Goal: Browse casually: Explore the website without a specific task or goal

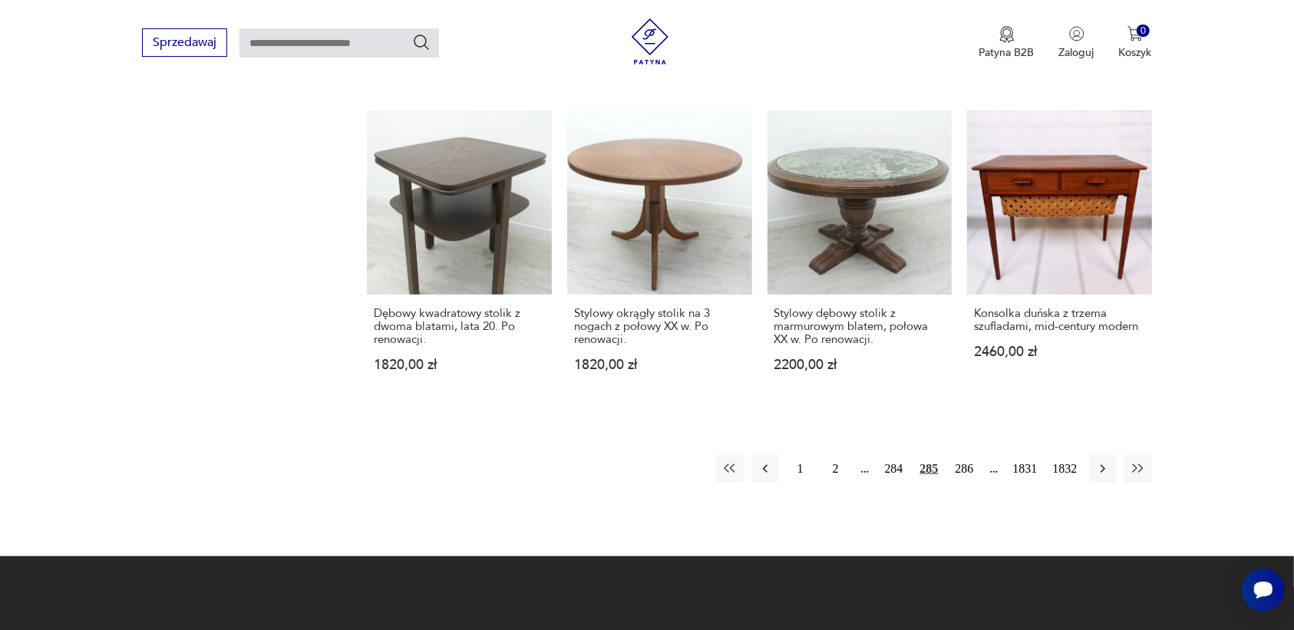
scroll to position [1350, 0]
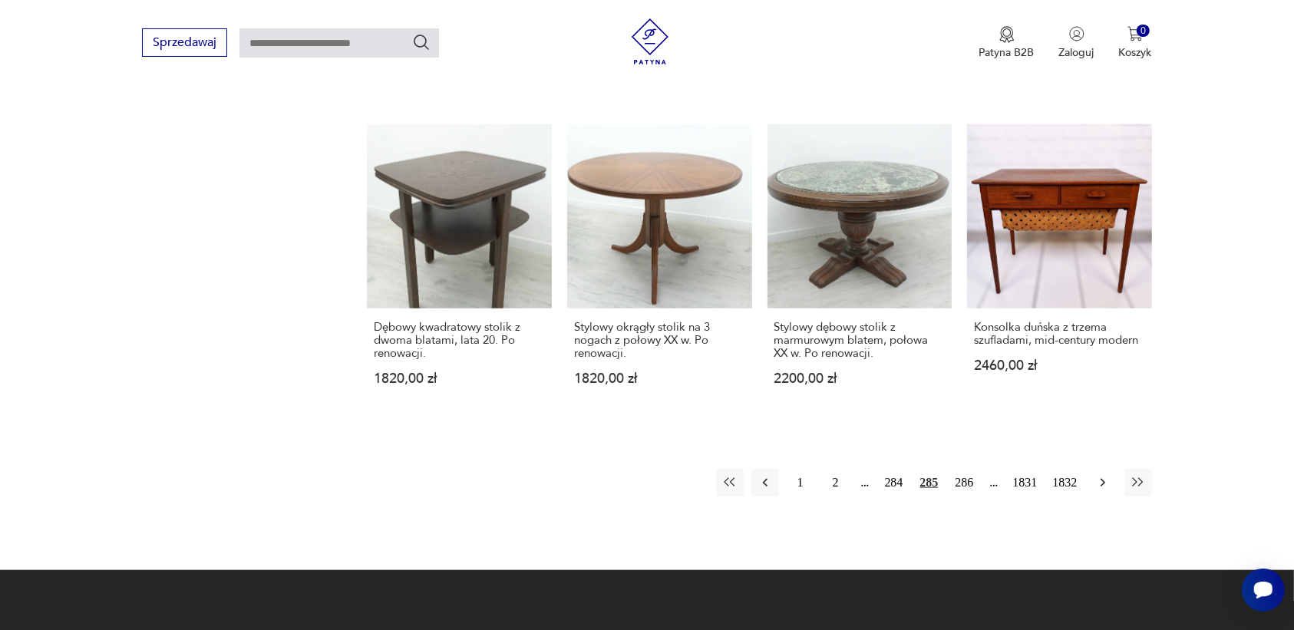
click at [1099, 475] on icon "button" at bounding box center [1102, 482] width 15 height 15
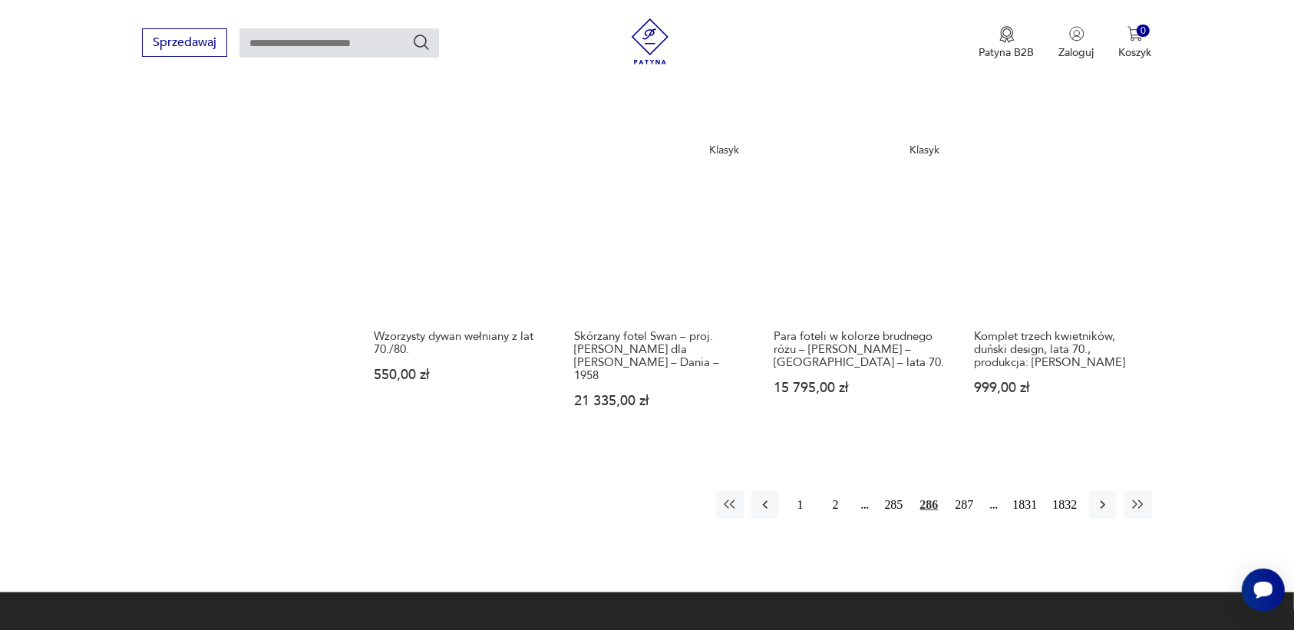
scroll to position [1350, 0]
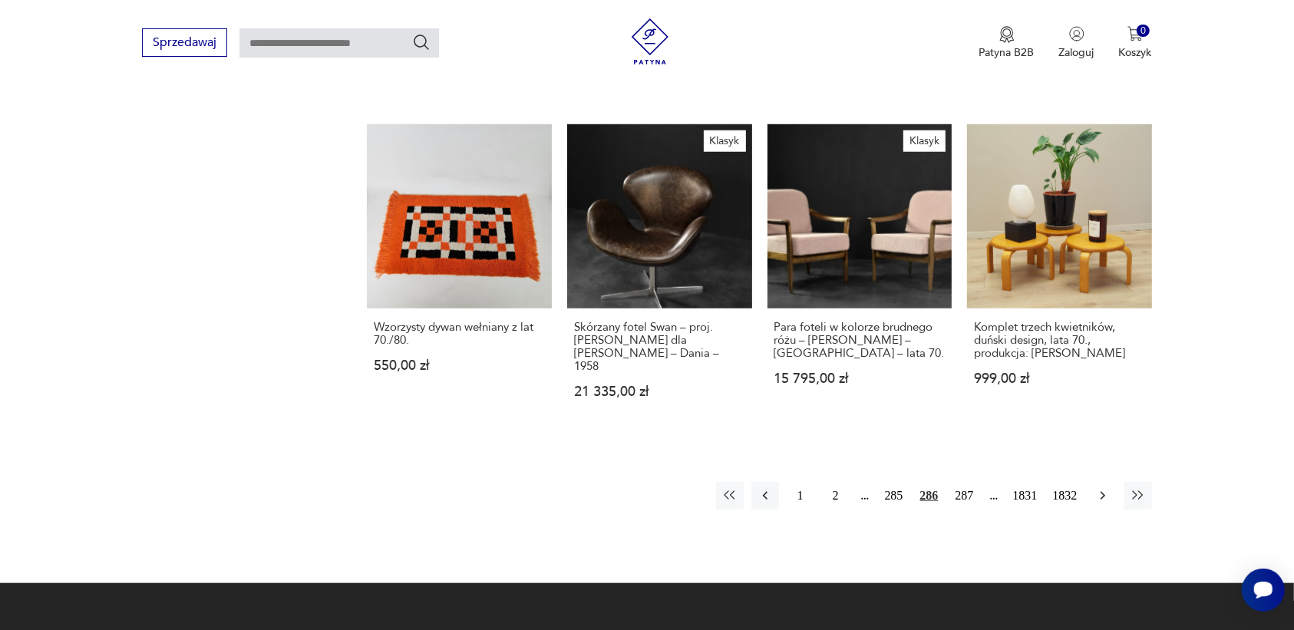
click at [1104, 492] on icon "button" at bounding box center [1102, 496] width 5 height 8
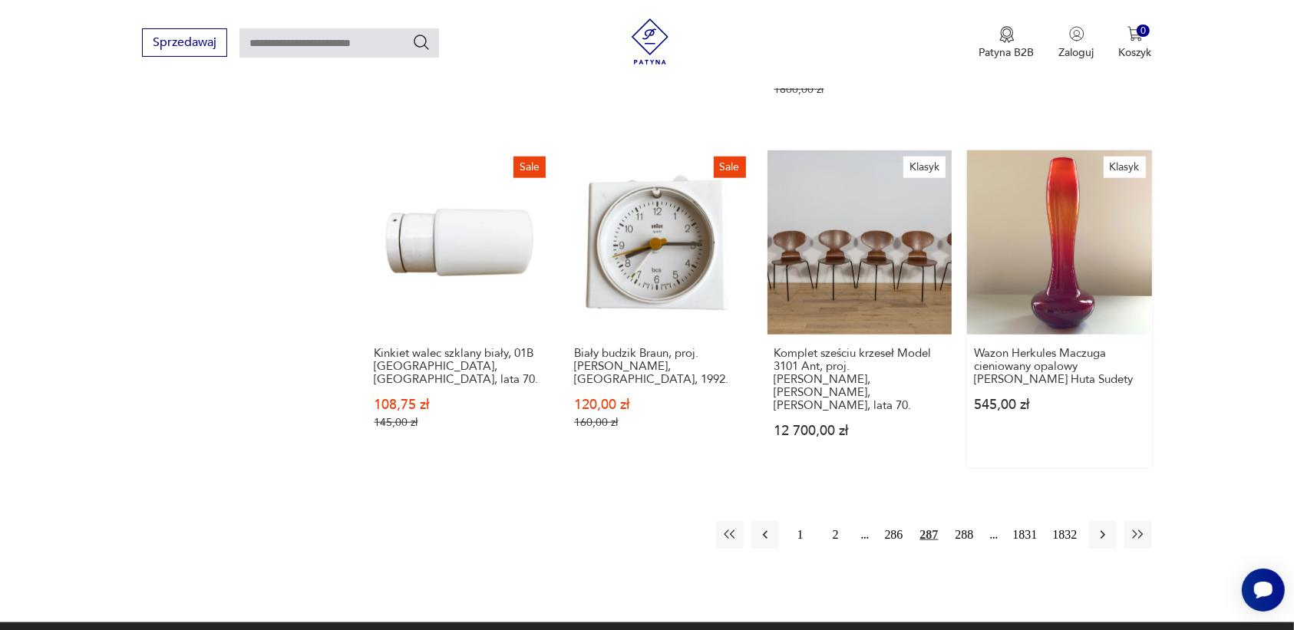
scroll to position [1350, 0]
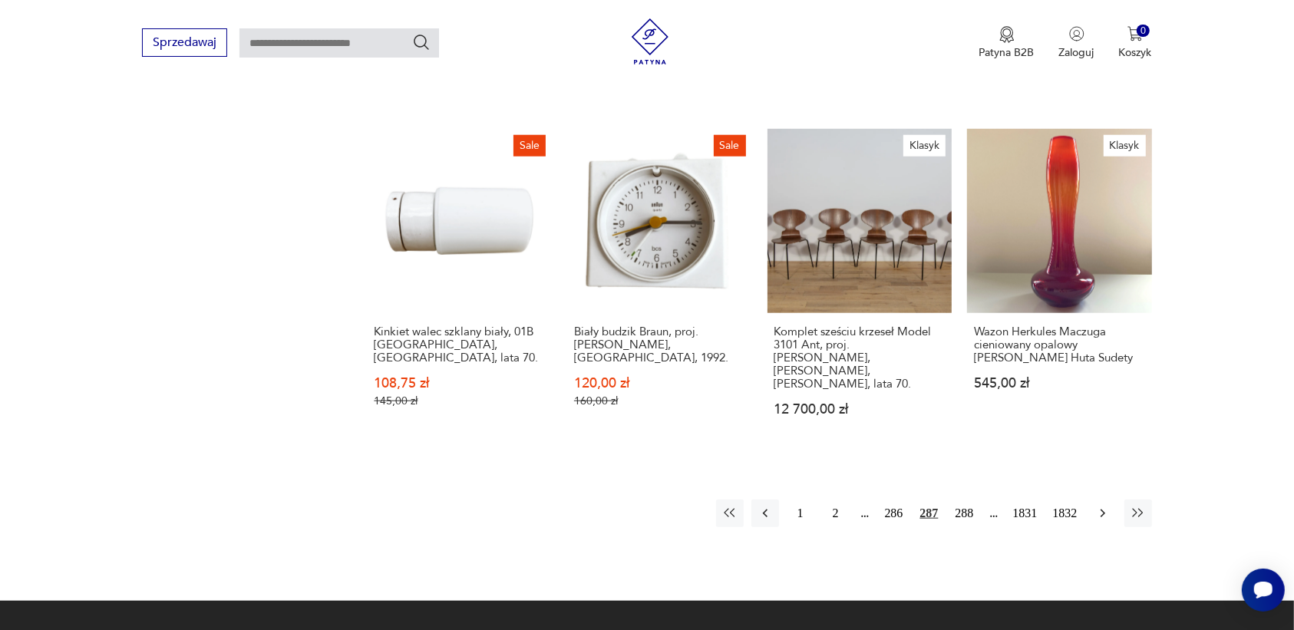
click at [1099, 506] on icon "button" at bounding box center [1102, 513] width 15 height 15
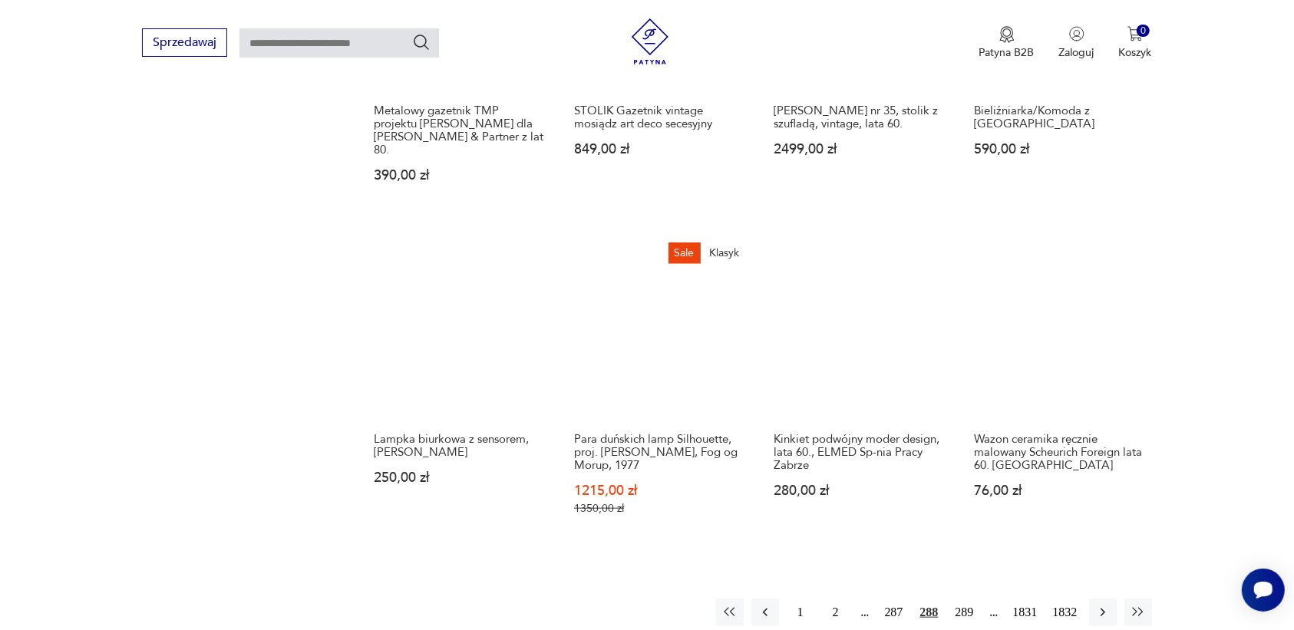
scroll to position [1254, 0]
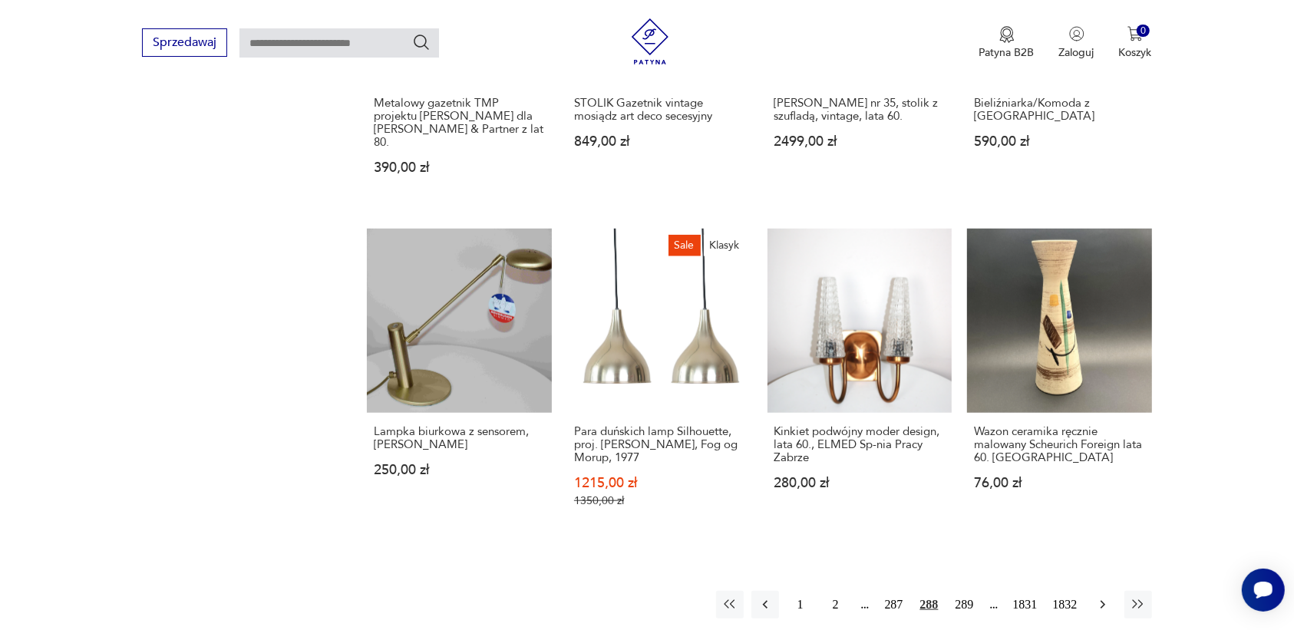
click at [1102, 597] on icon "button" at bounding box center [1102, 604] width 15 height 15
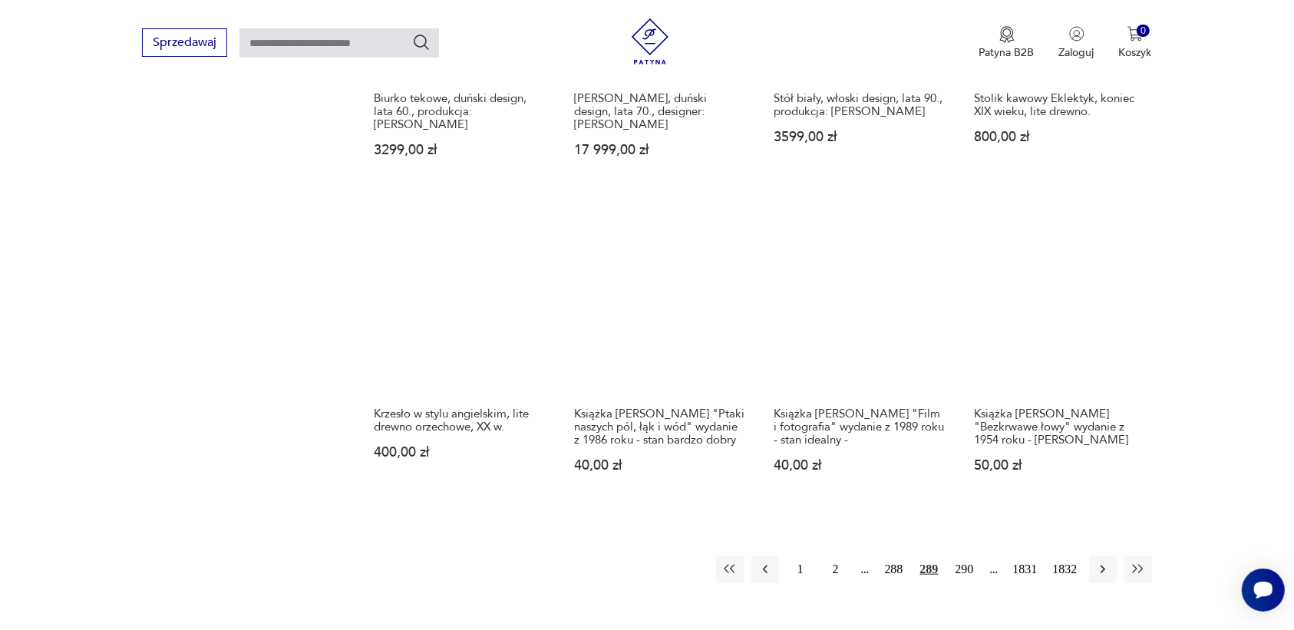
scroll to position [1254, 0]
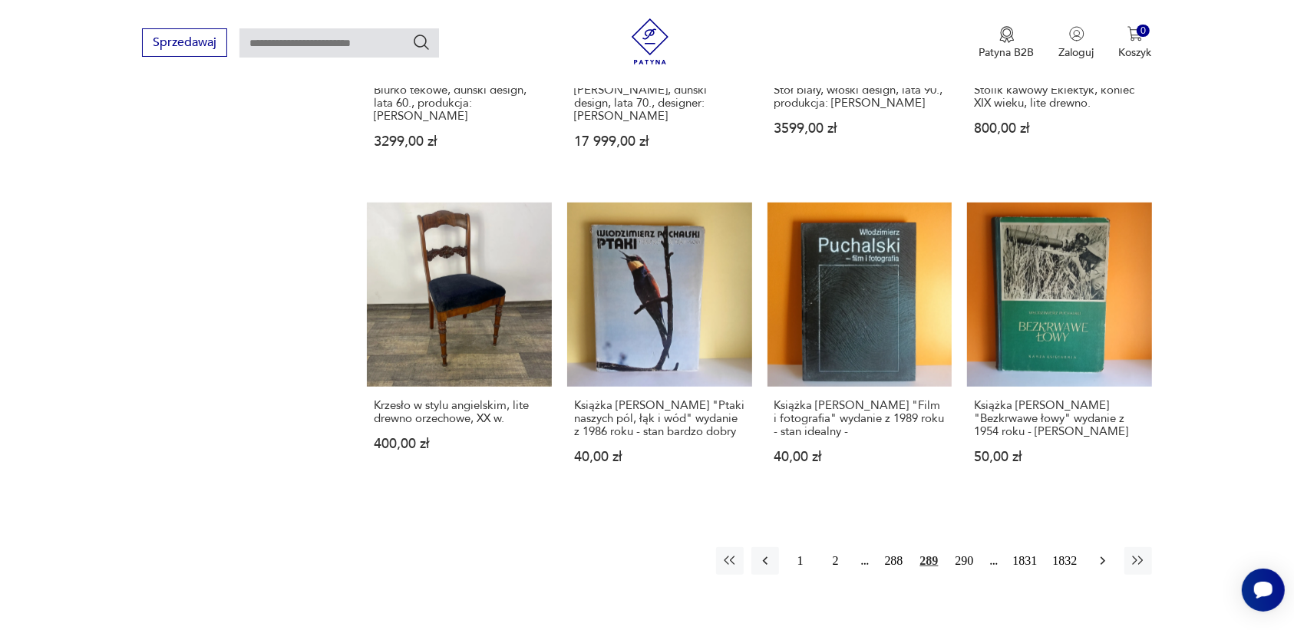
click at [1096, 557] on icon "button" at bounding box center [1102, 560] width 15 height 15
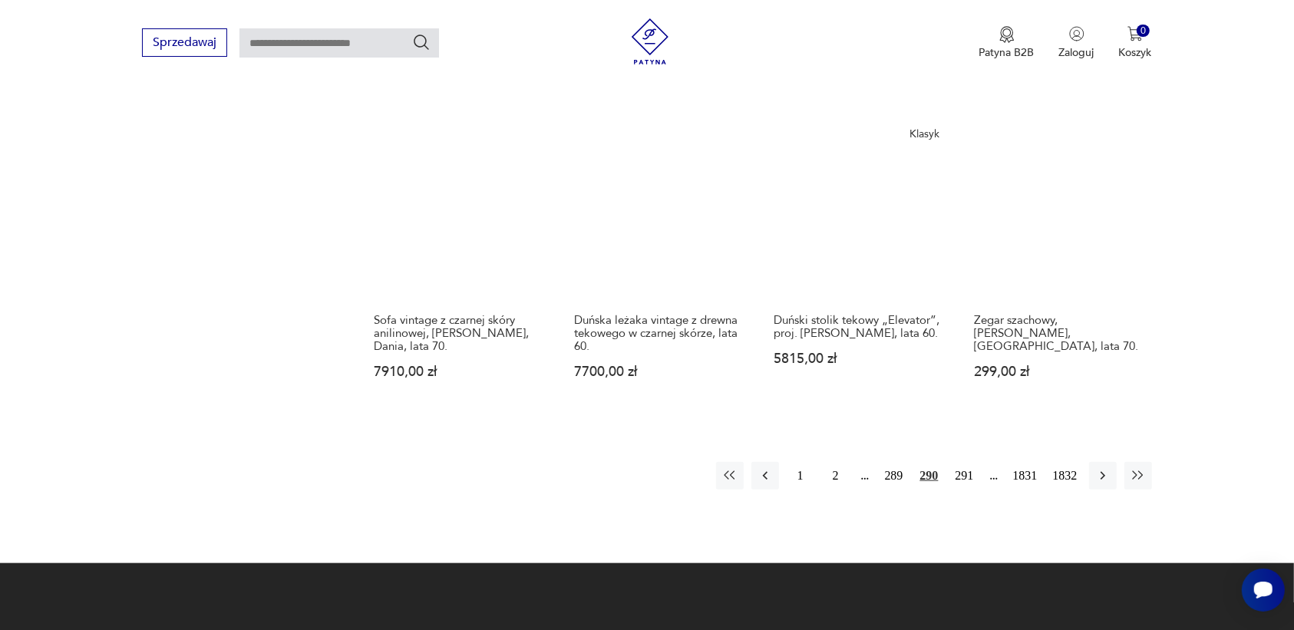
scroll to position [1350, 0]
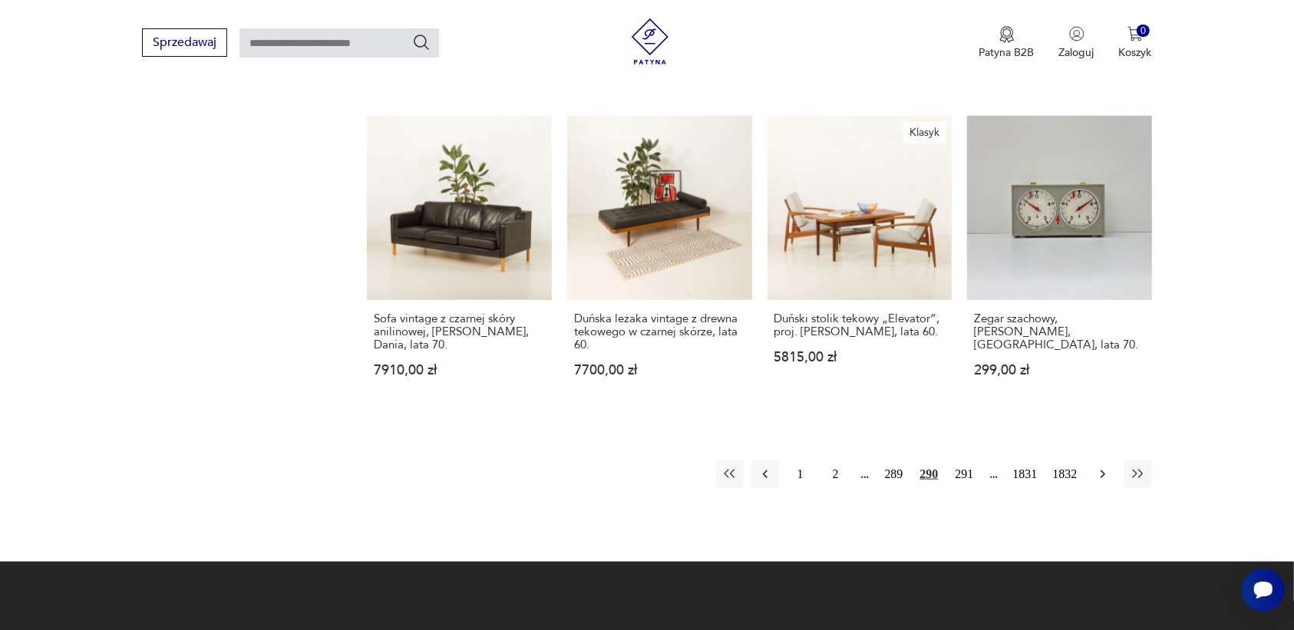
click at [1102, 469] on icon "button" at bounding box center [1102, 474] width 15 height 15
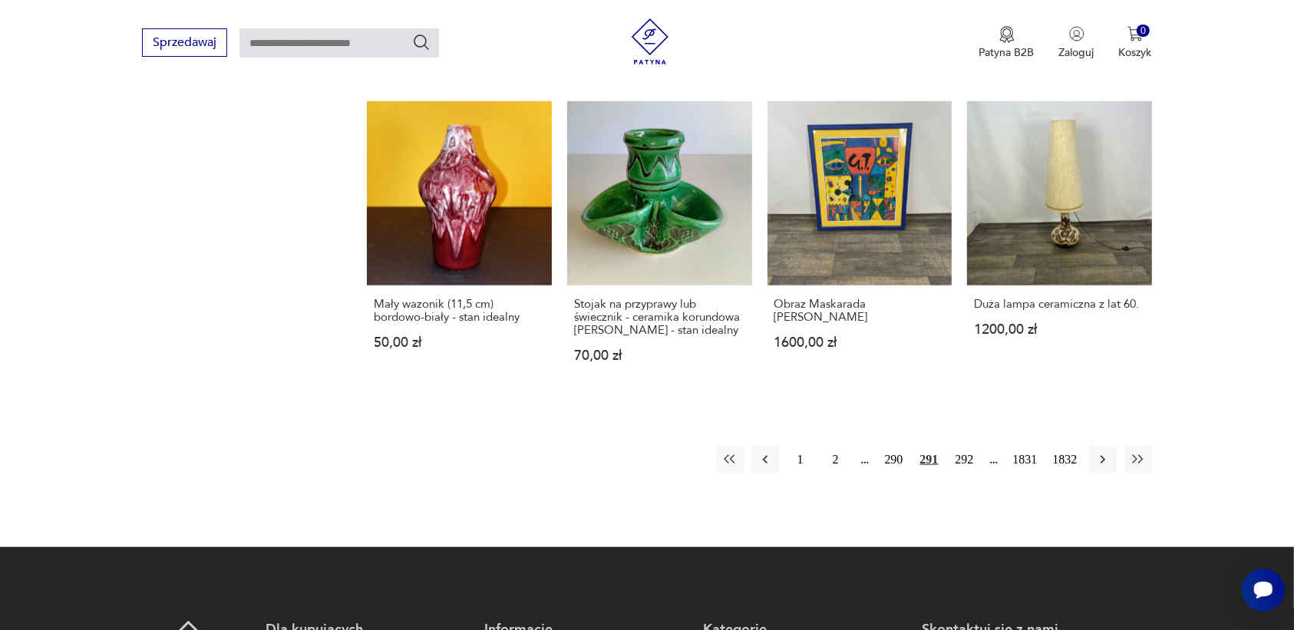
scroll to position [1350, 0]
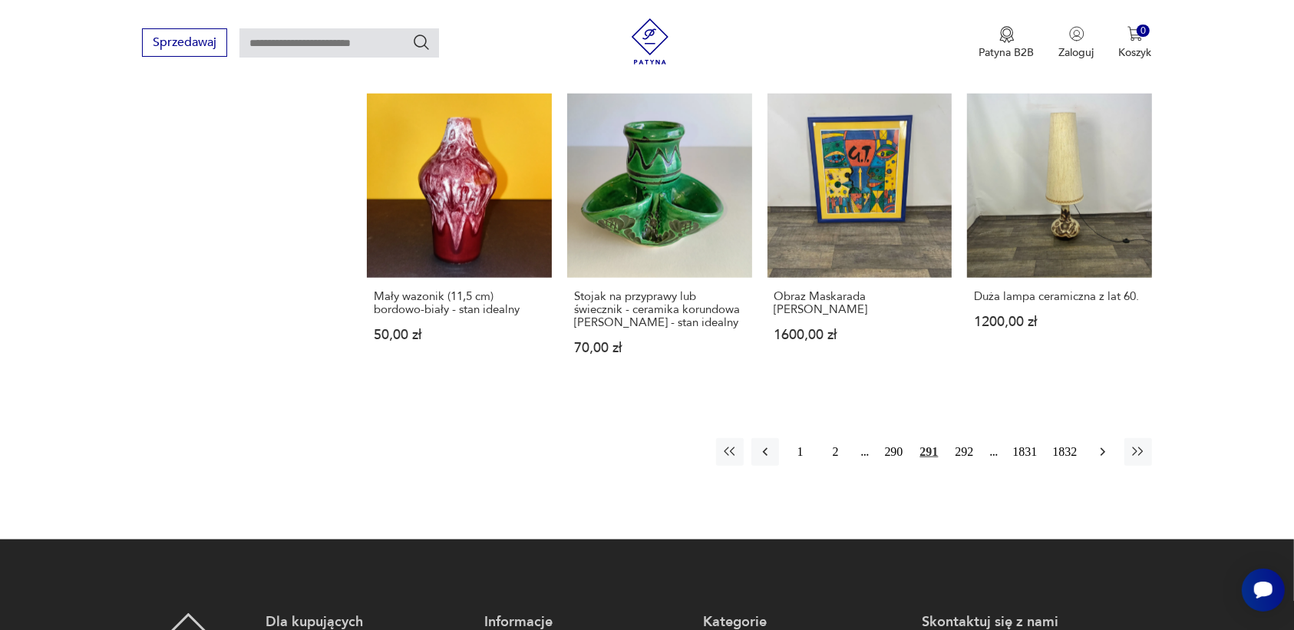
click at [1096, 444] on icon "button" at bounding box center [1102, 451] width 15 height 15
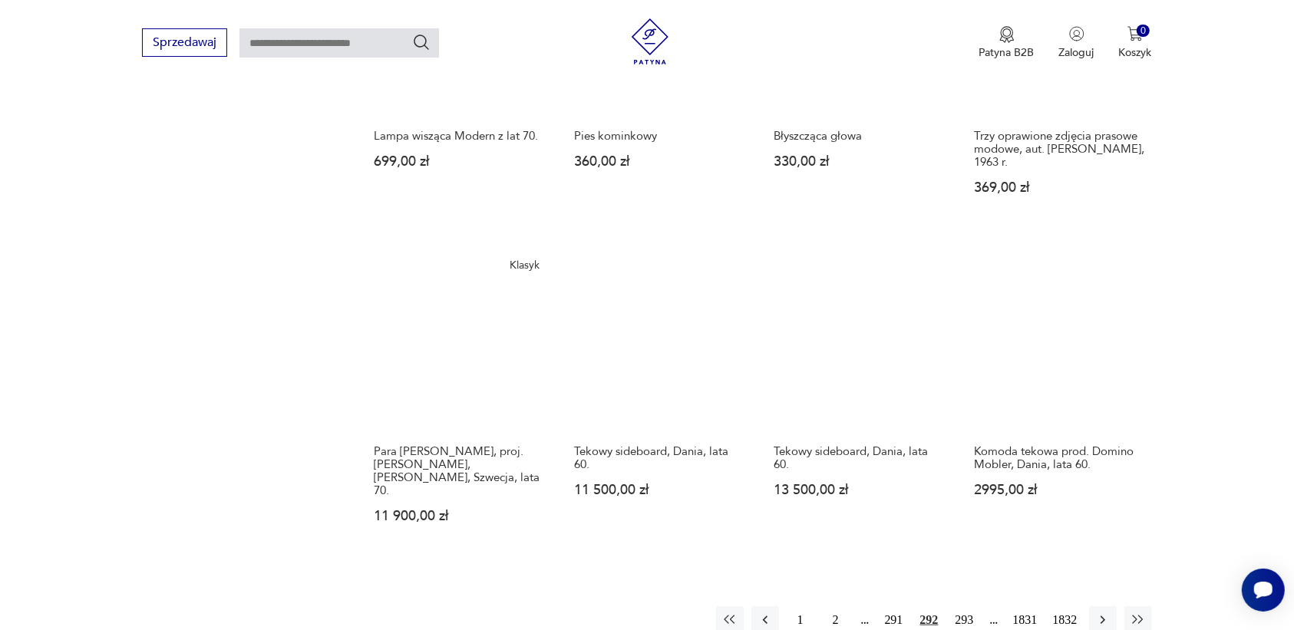
scroll to position [1254, 0]
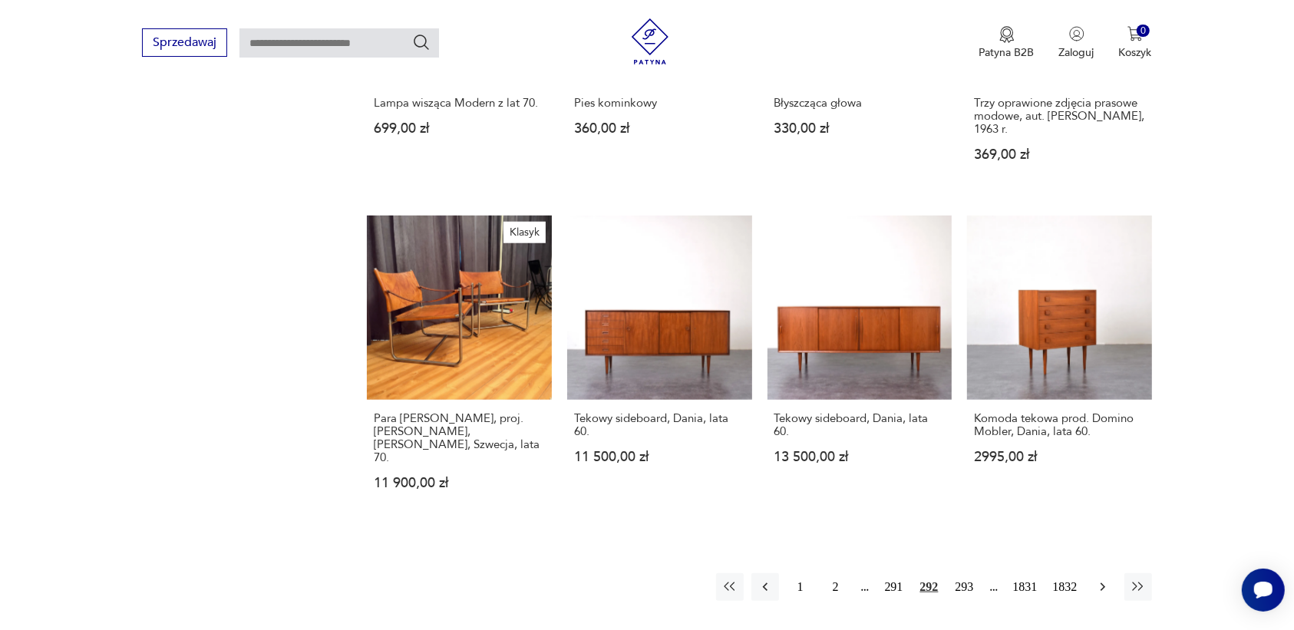
click at [1099, 580] on icon "button" at bounding box center [1102, 587] width 15 height 15
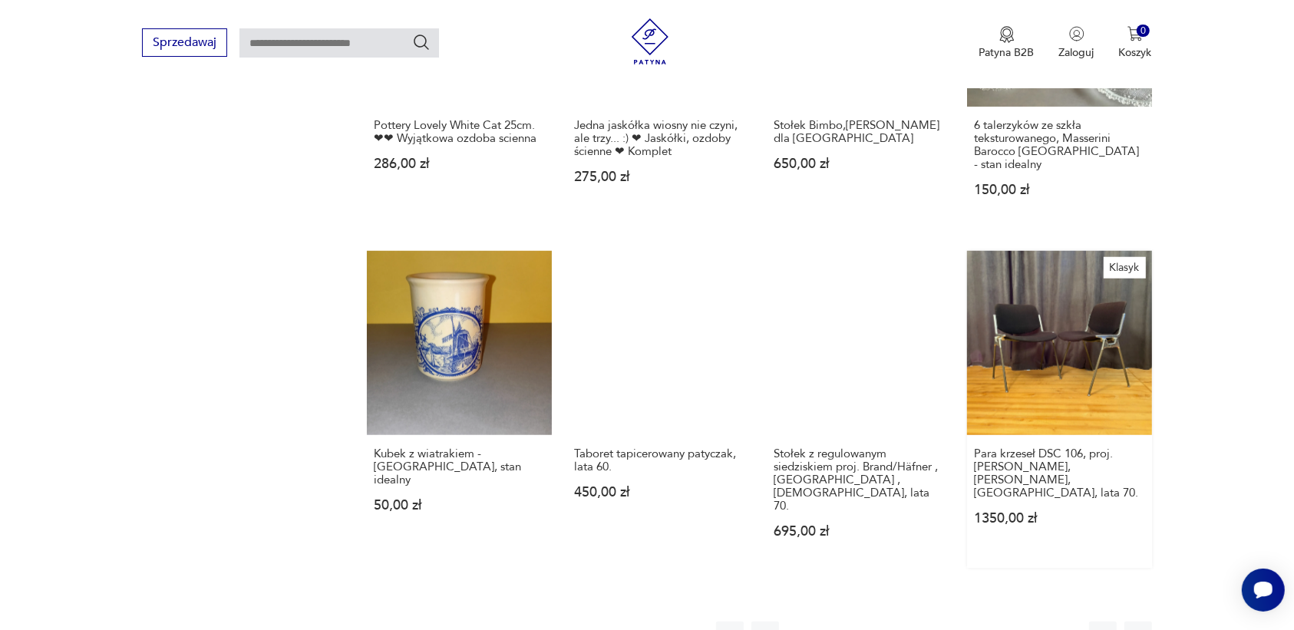
scroll to position [1254, 0]
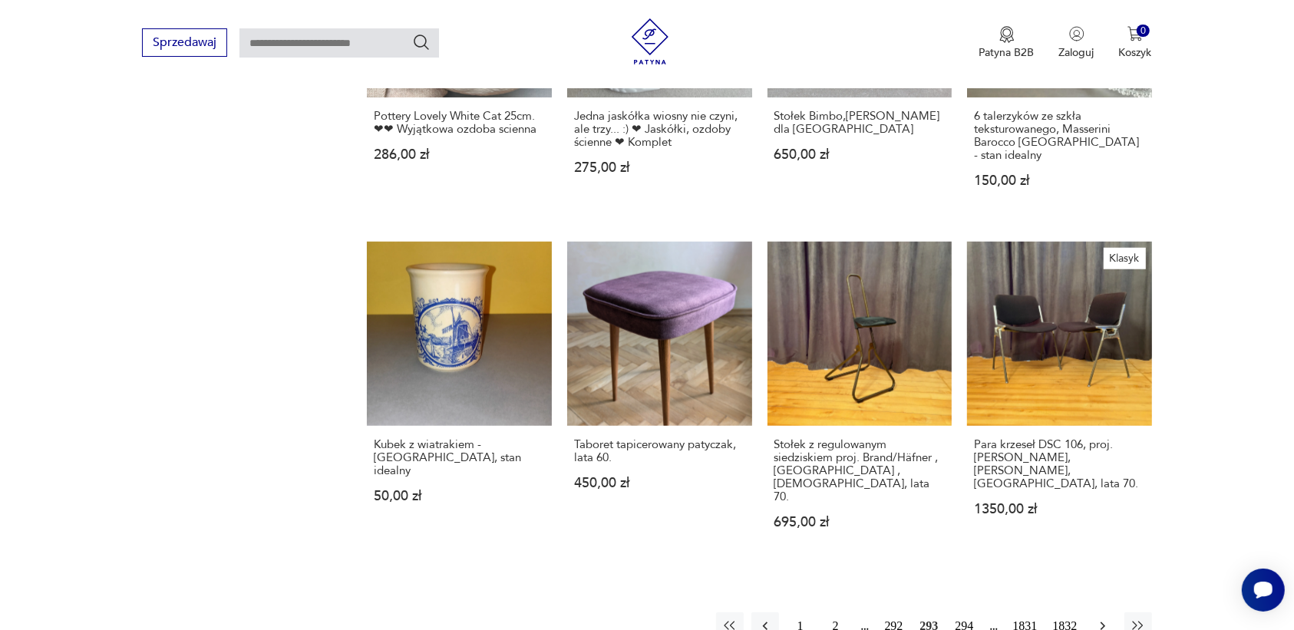
click at [1102, 619] on icon "button" at bounding box center [1102, 626] width 15 height 15
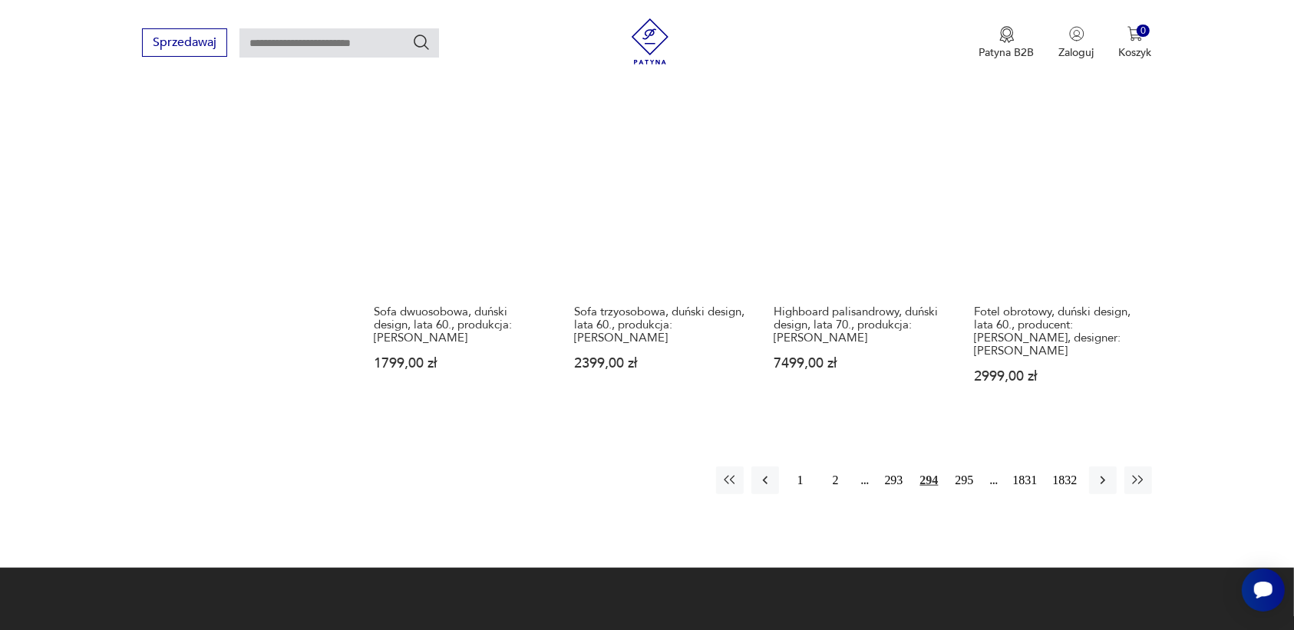
scroll to position [1350, 0]
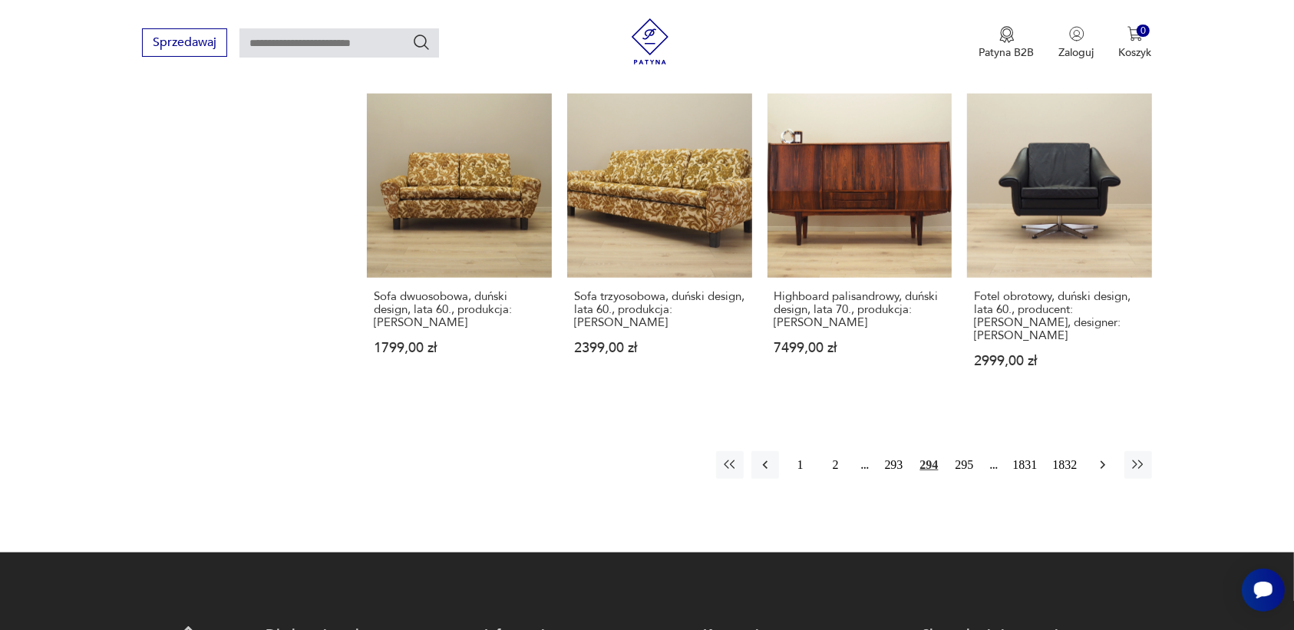
click at [1096, 458] on icon "button" at bounding box center [1102, 465] width 15 height 15
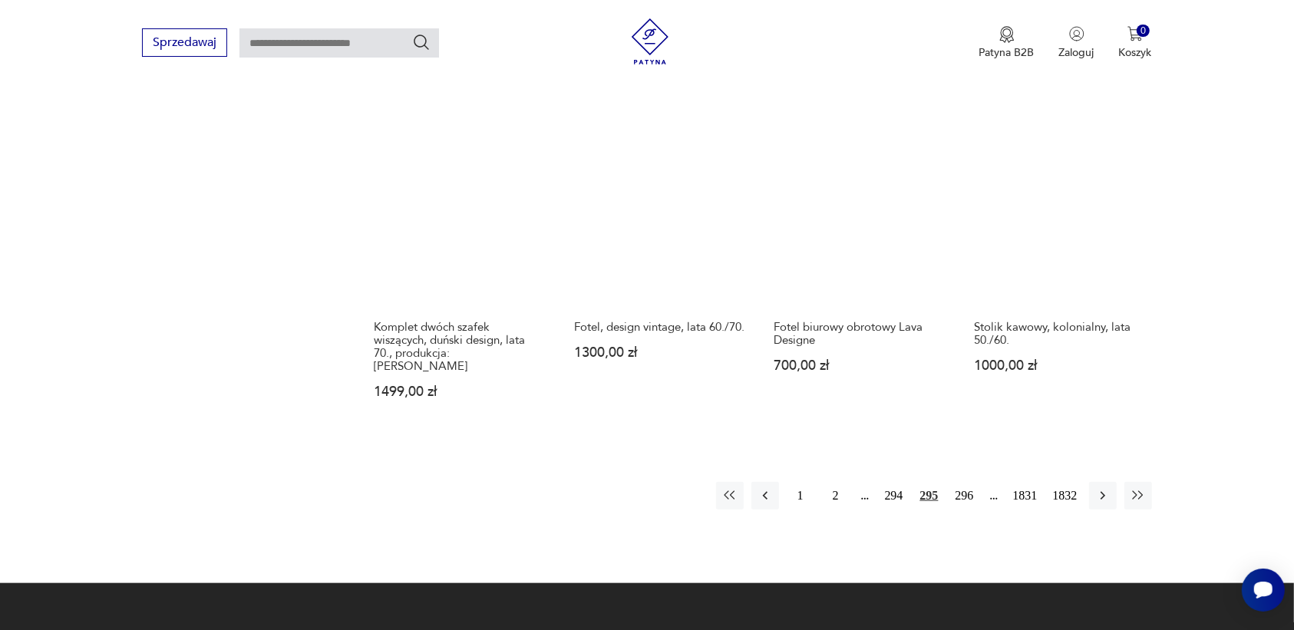
scroll to position [1350, 0]
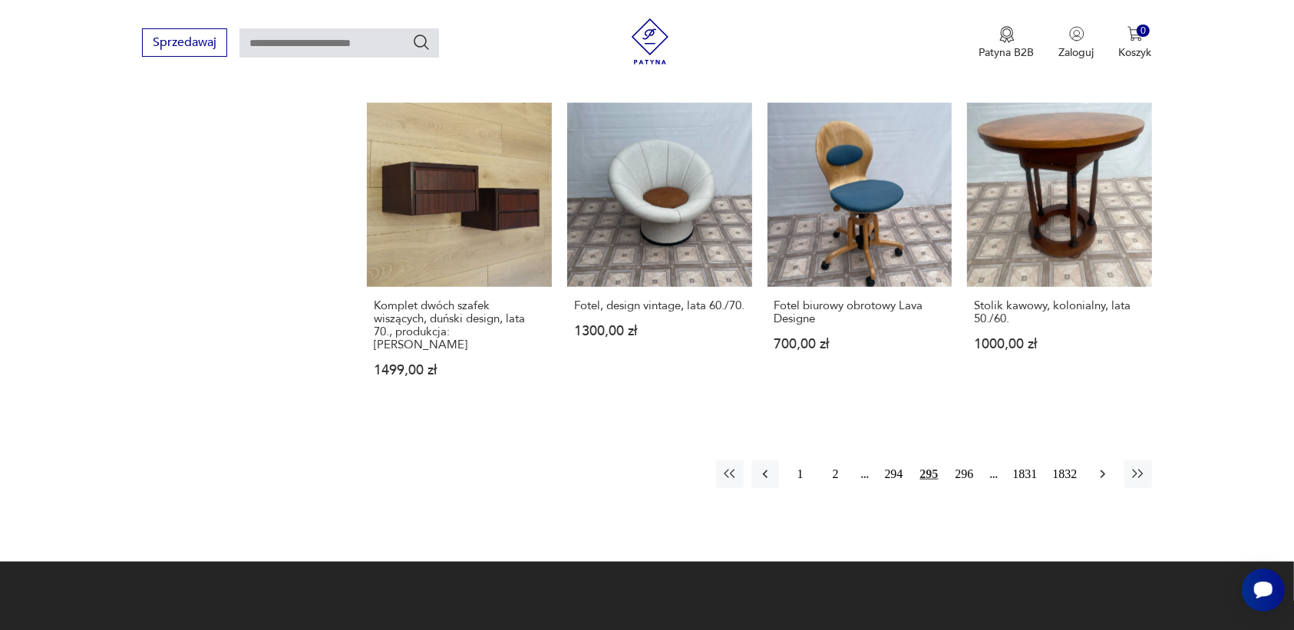
click at [1102, 467] on icon "button" at bounding box center [1102, 474] width 15 height 15
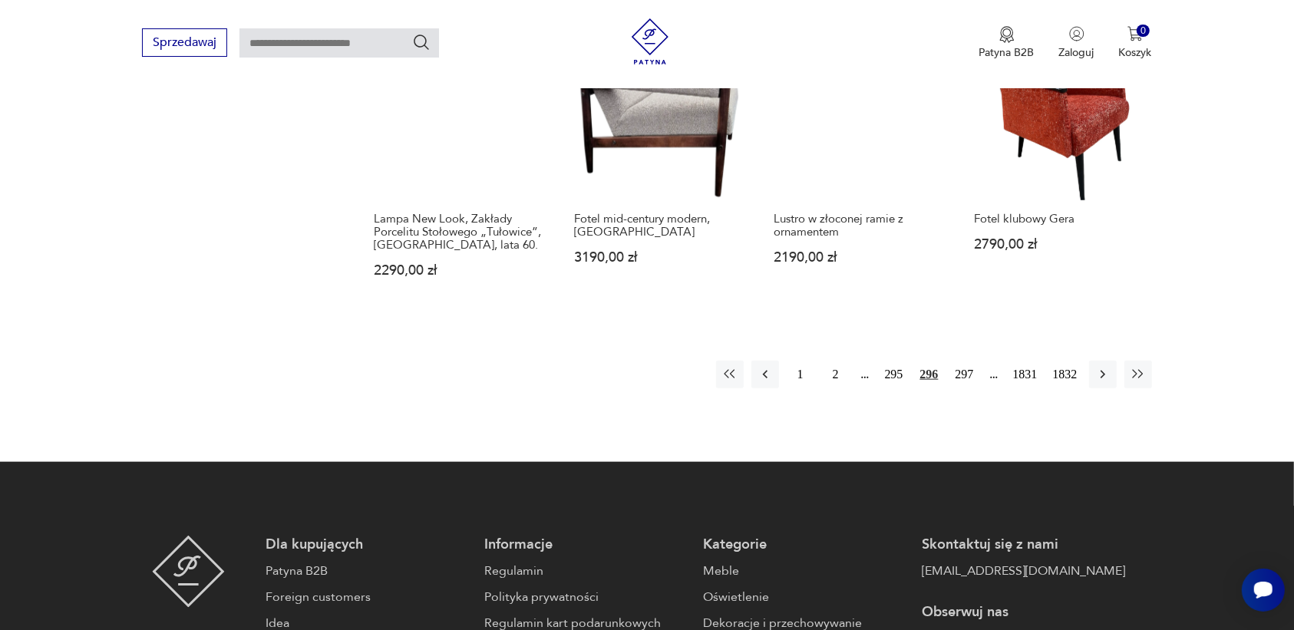
scroll to position [1446, 0]
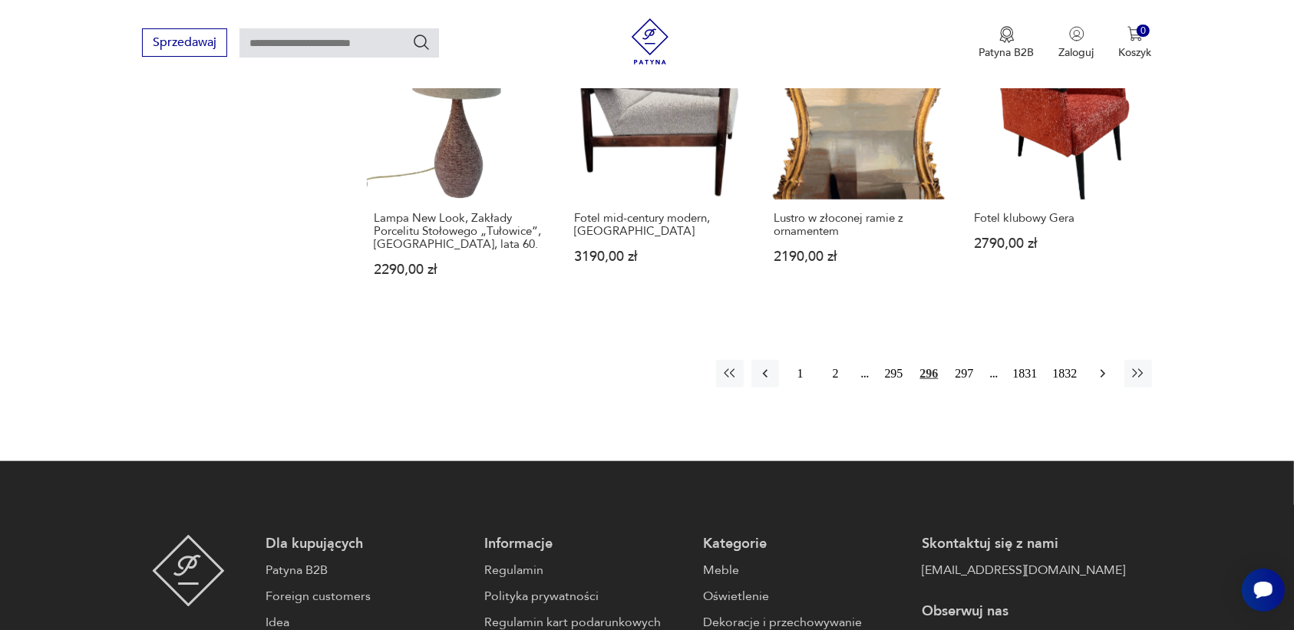
click at [1098, 366] on icon "button" at bounding box center [1102, 373] width 15 height 15
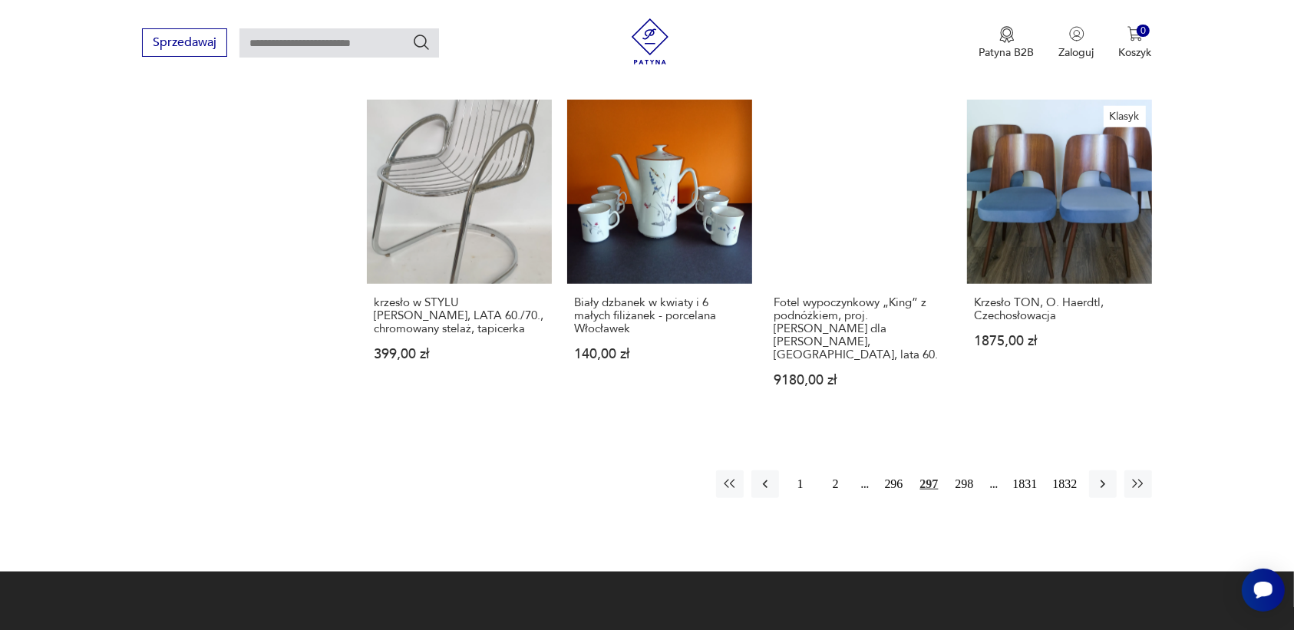
scroll to position [1350, 0]
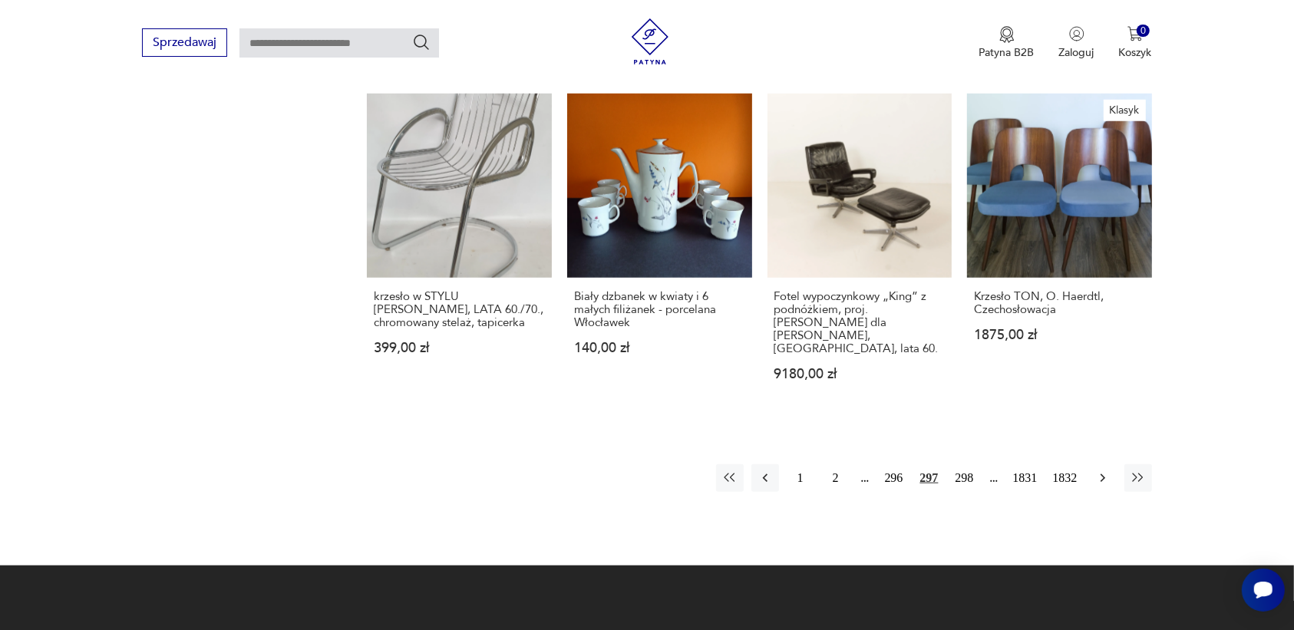
click at [1100, 471] on icon "button" at bounding box center [1102, 478] width 15 height 15
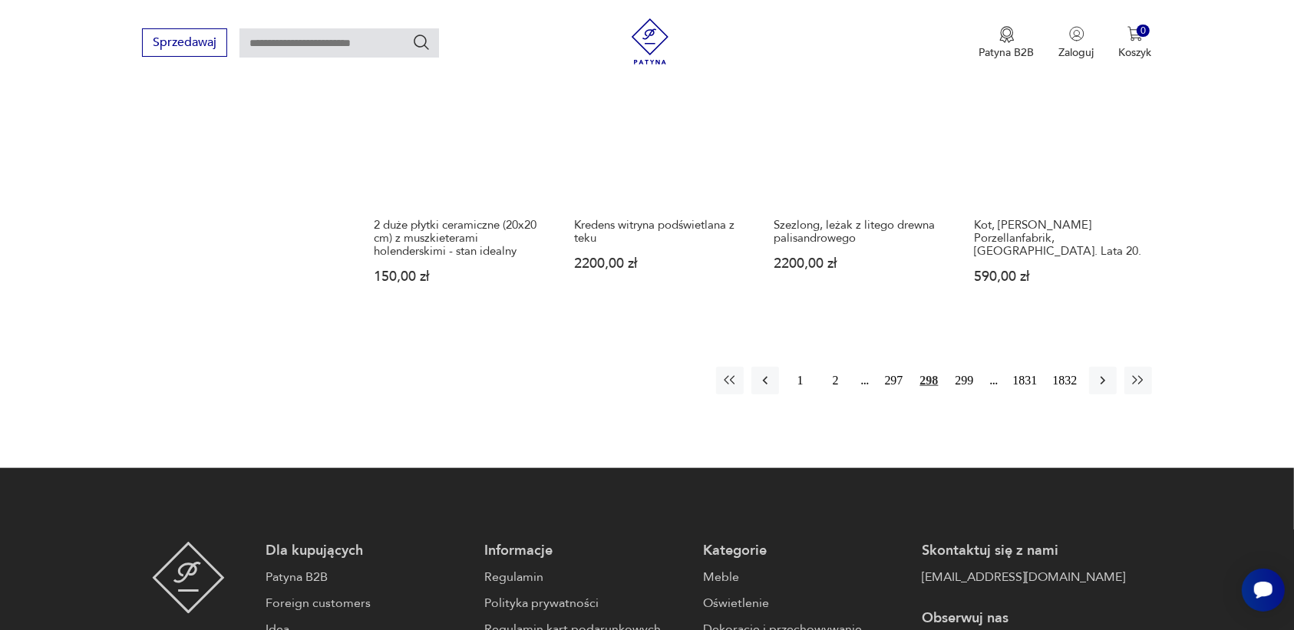
scroll to position [1446, 0]
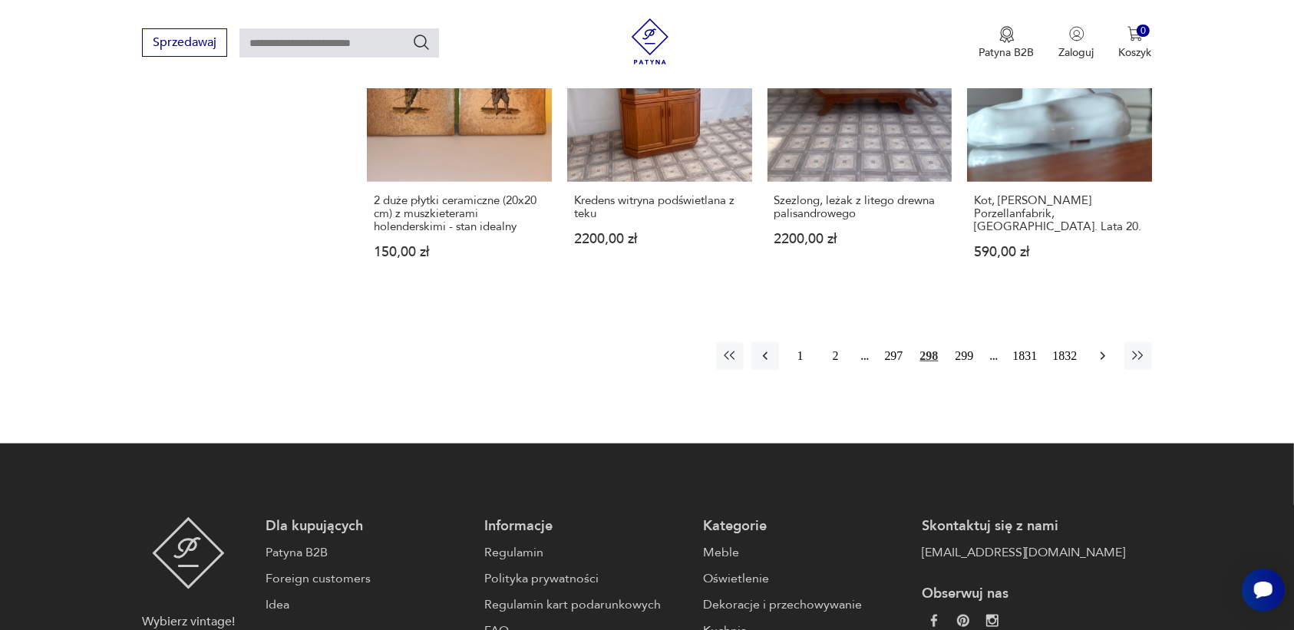
click at [1102, 355] on icon "button" at bounding box center [1102, 356] width 15 height 15
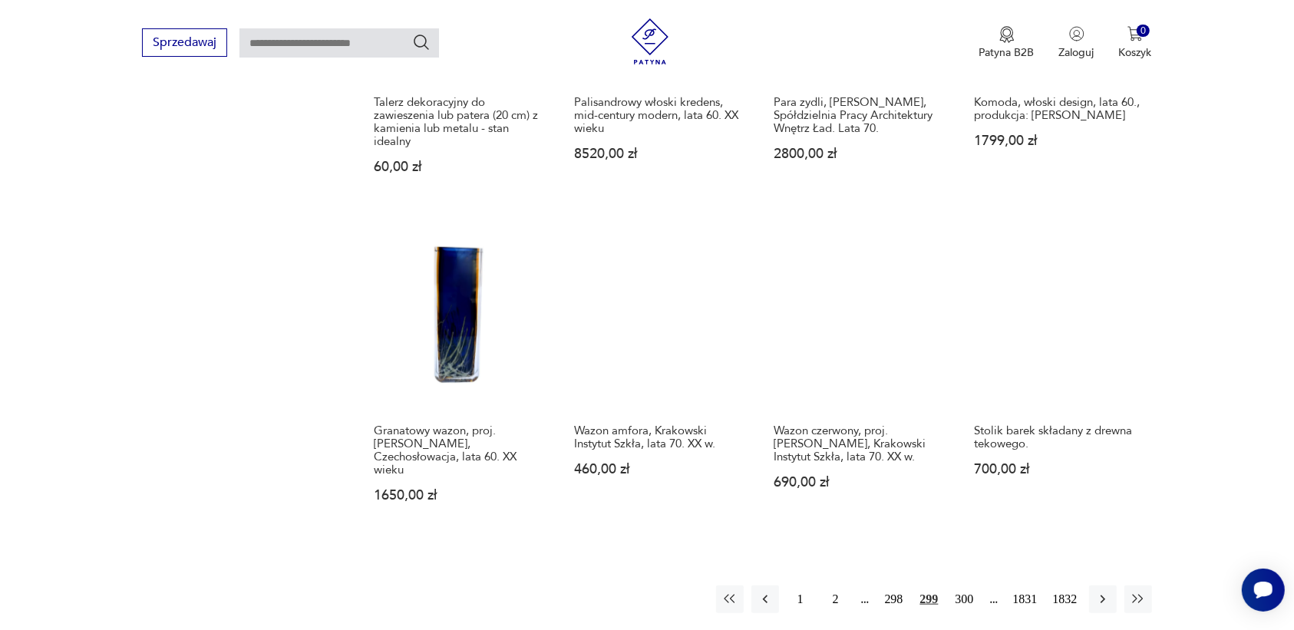
scroll to position [1254, 0]
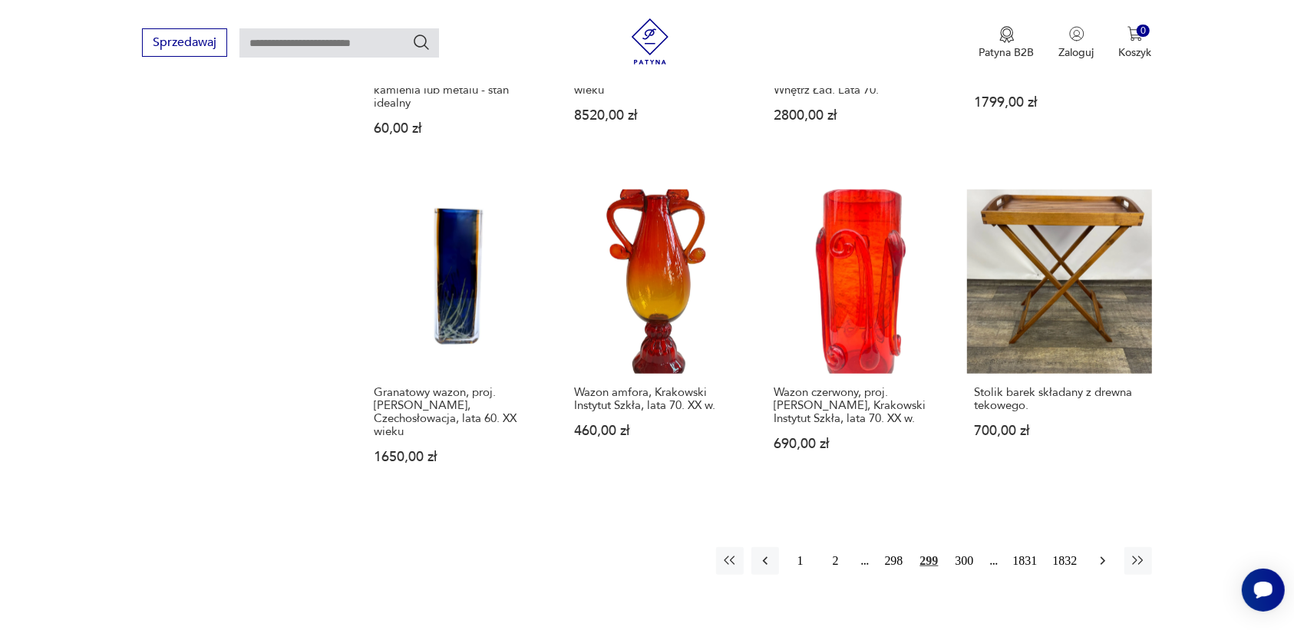
click at [1102, 553] on icon "button" at bounding box center [1102, 560] width 15 height 15
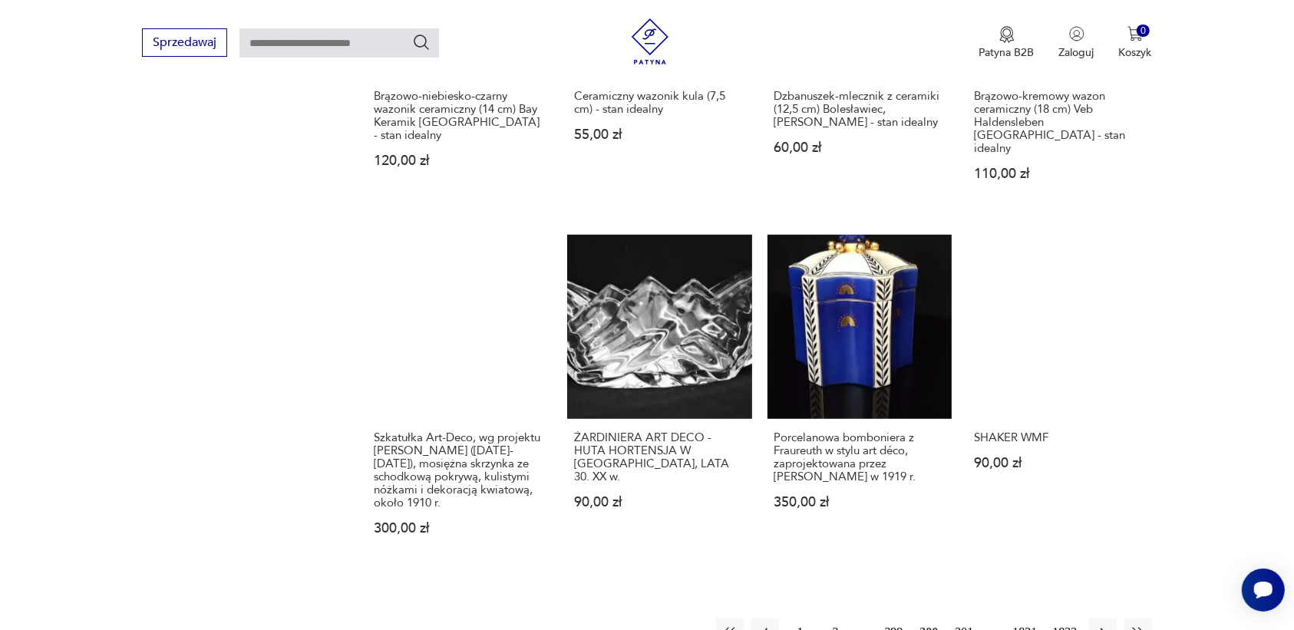
scroll to position [1254, 0]
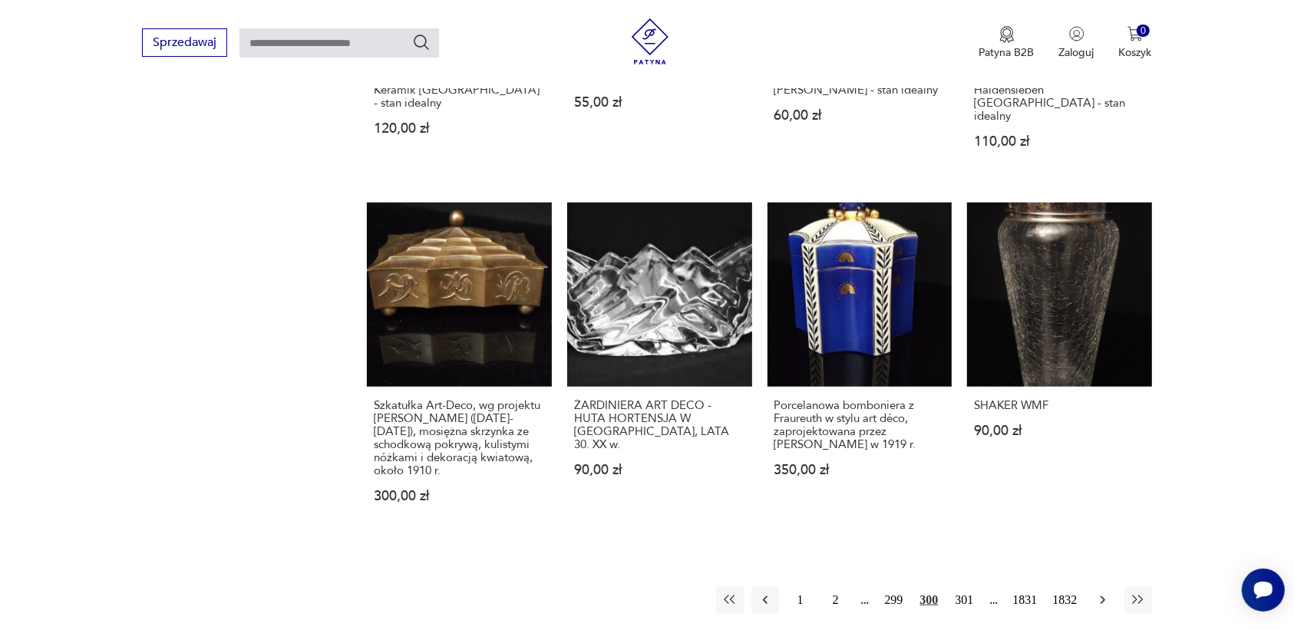
click at [1106, 587] on button "button" at bounding box center [1103, 601] width 28 height 28
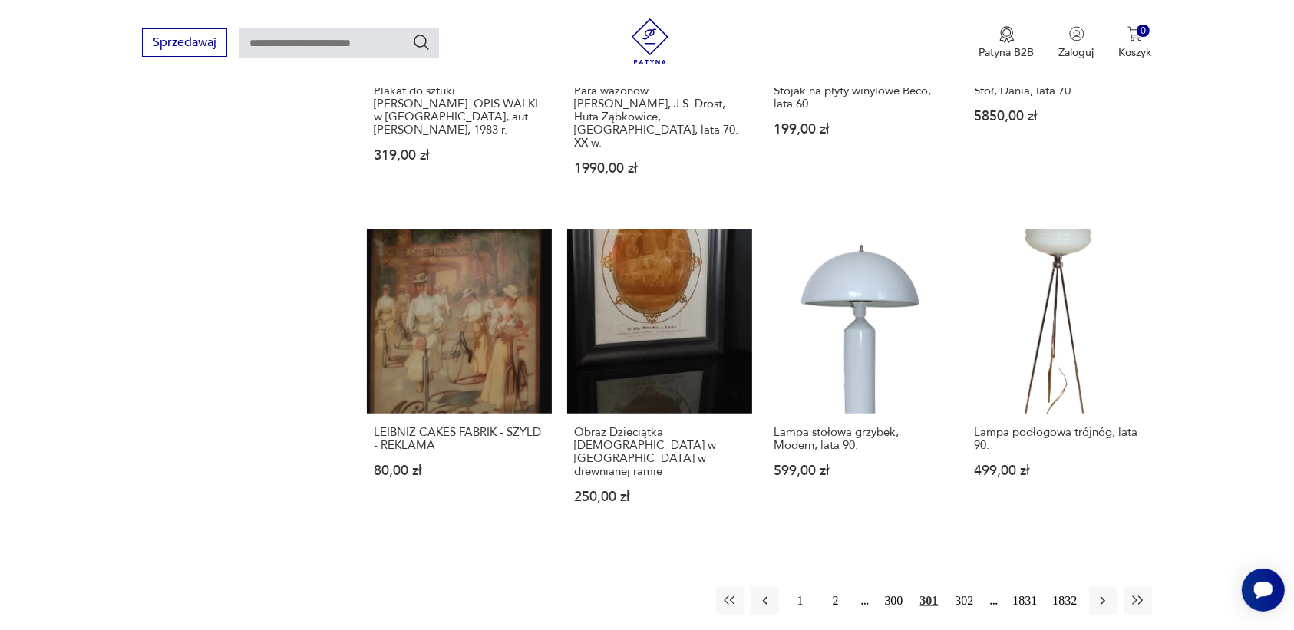
scroll to position [1254, 0]
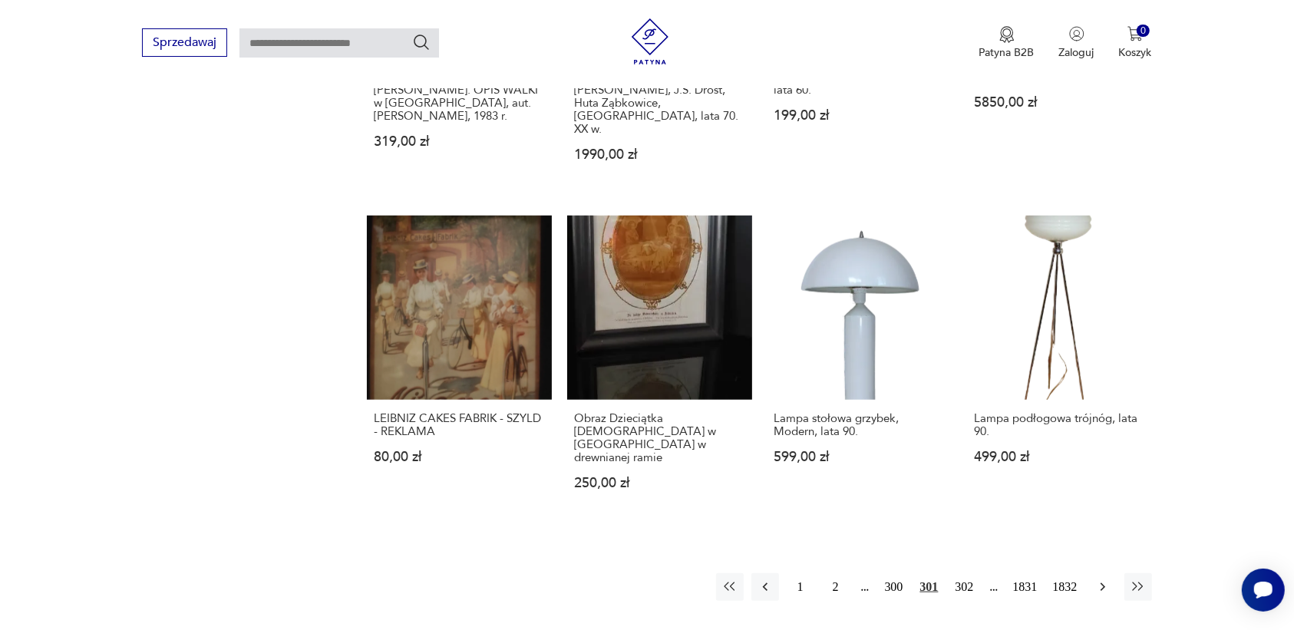
click at [1102, 580] on icon "button" at bounding box center [1102, 587] width 15 height 15
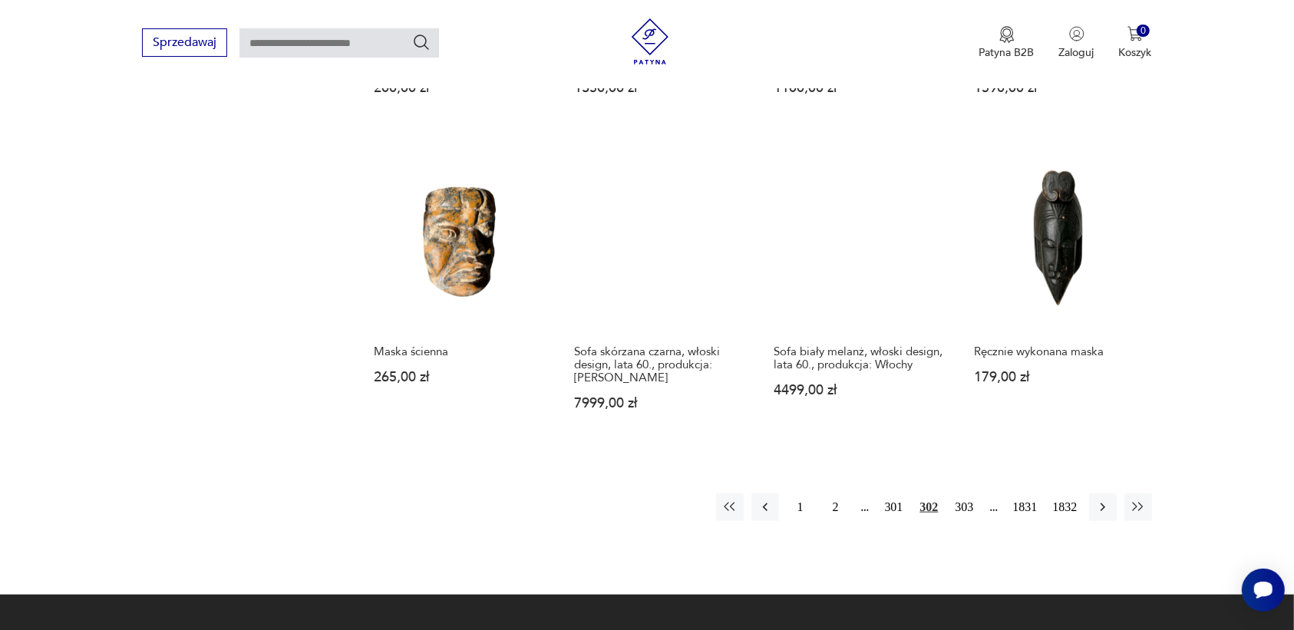
scroll to position [1446, 0]
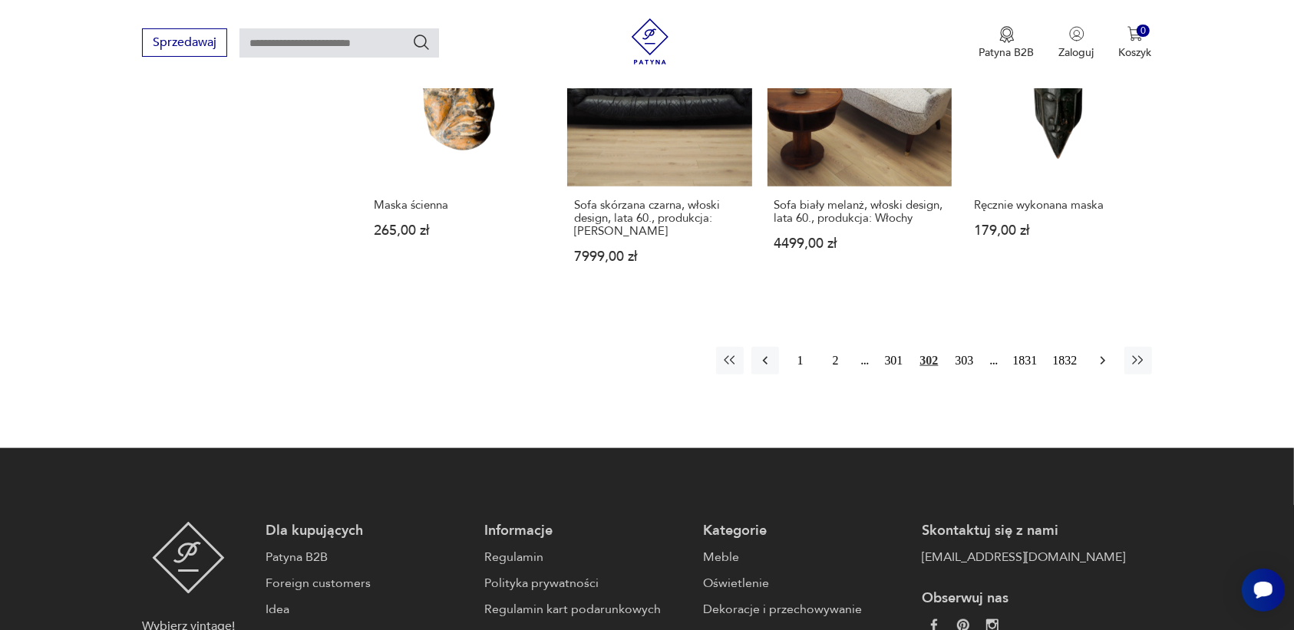
click at [1102, 353] on icon "button" at bounding box center [1102, 360] width 15 height 15
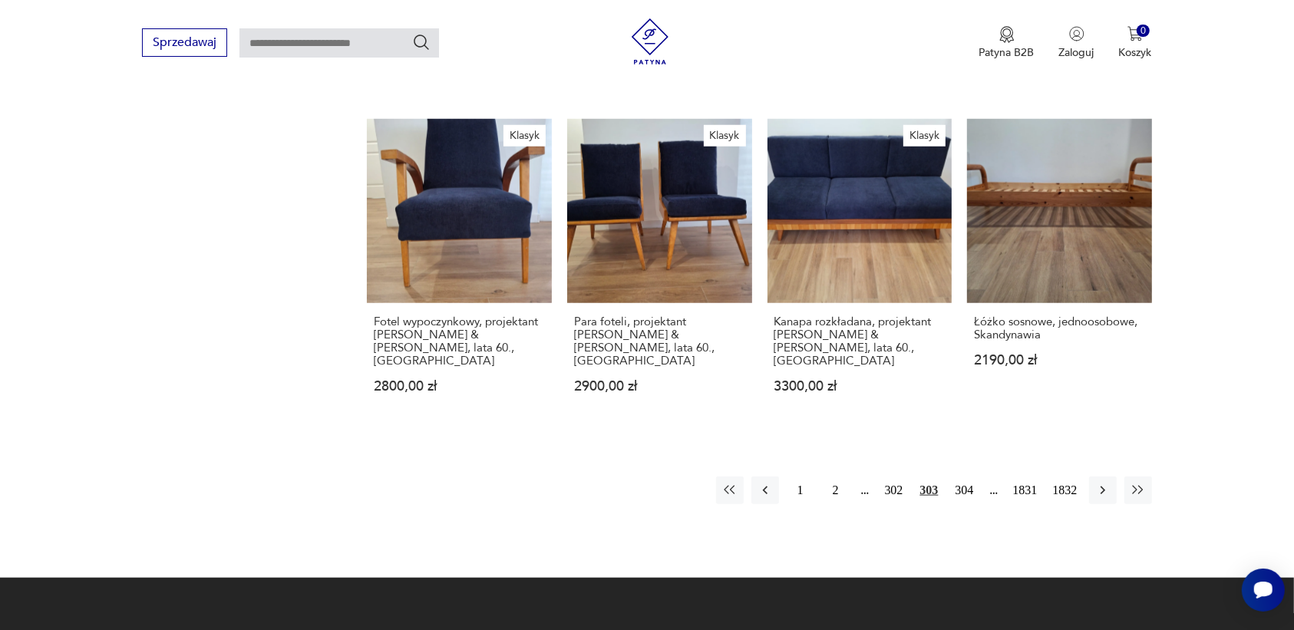
scroll to position [1350, 0]
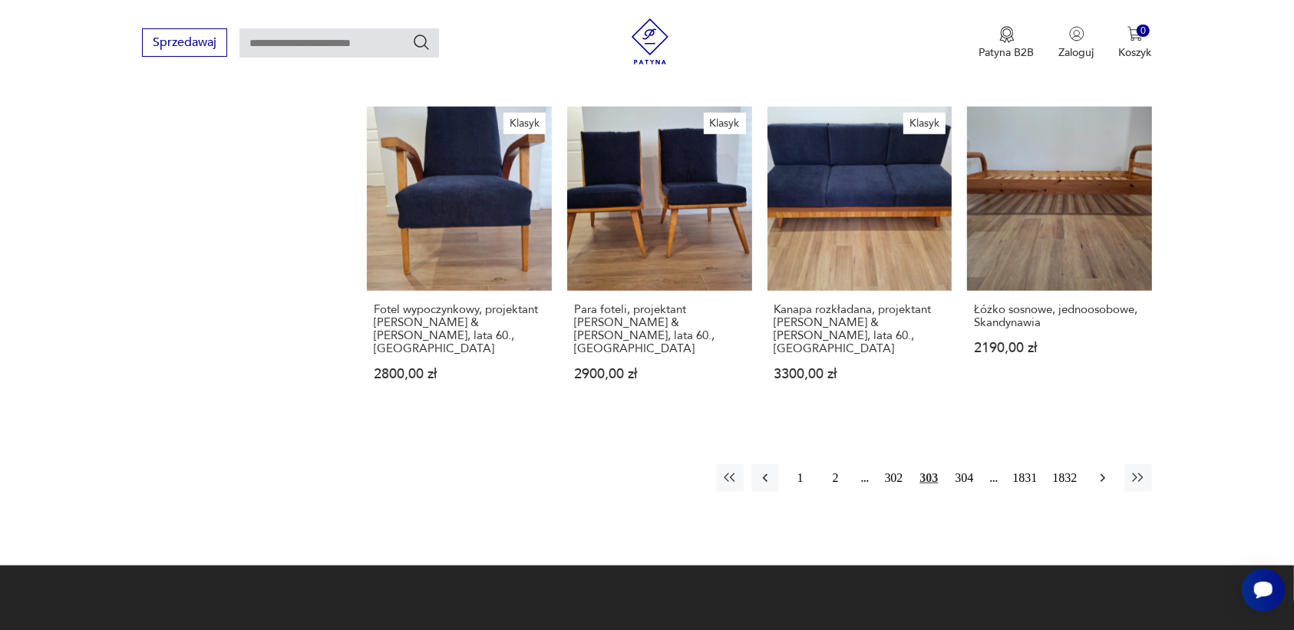
click at [1102, 474] on icon "button" at bounding box center [1102, 478] width 5 height 8
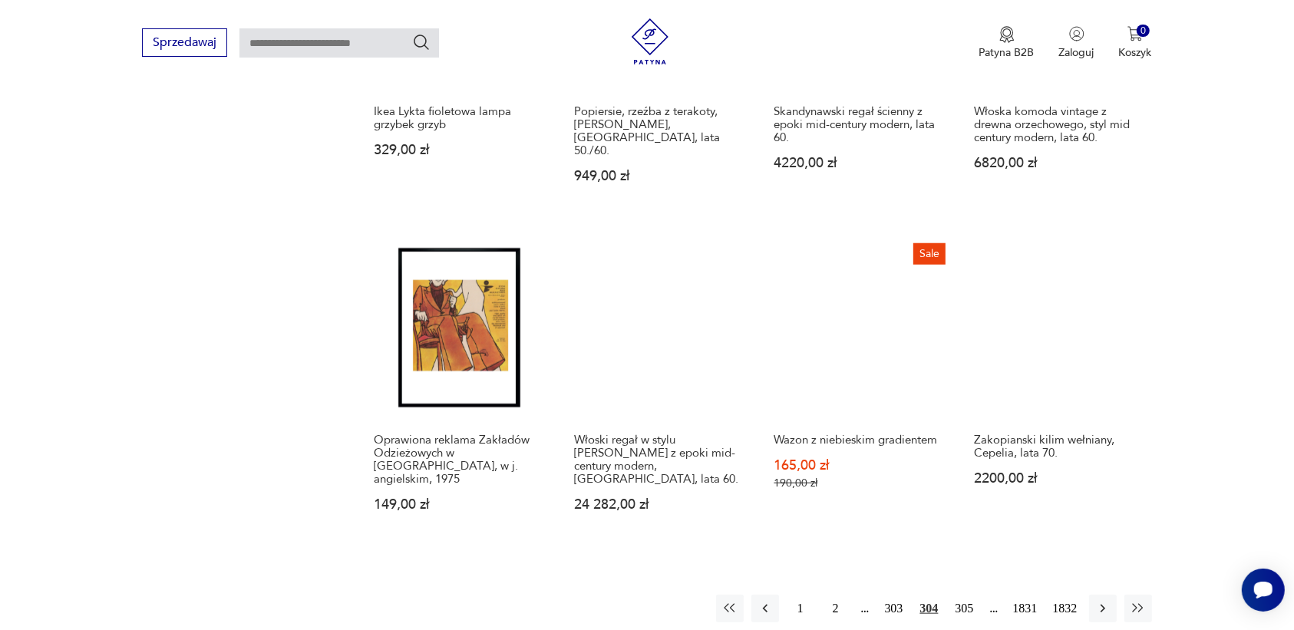
scroll to position [1254, 0]
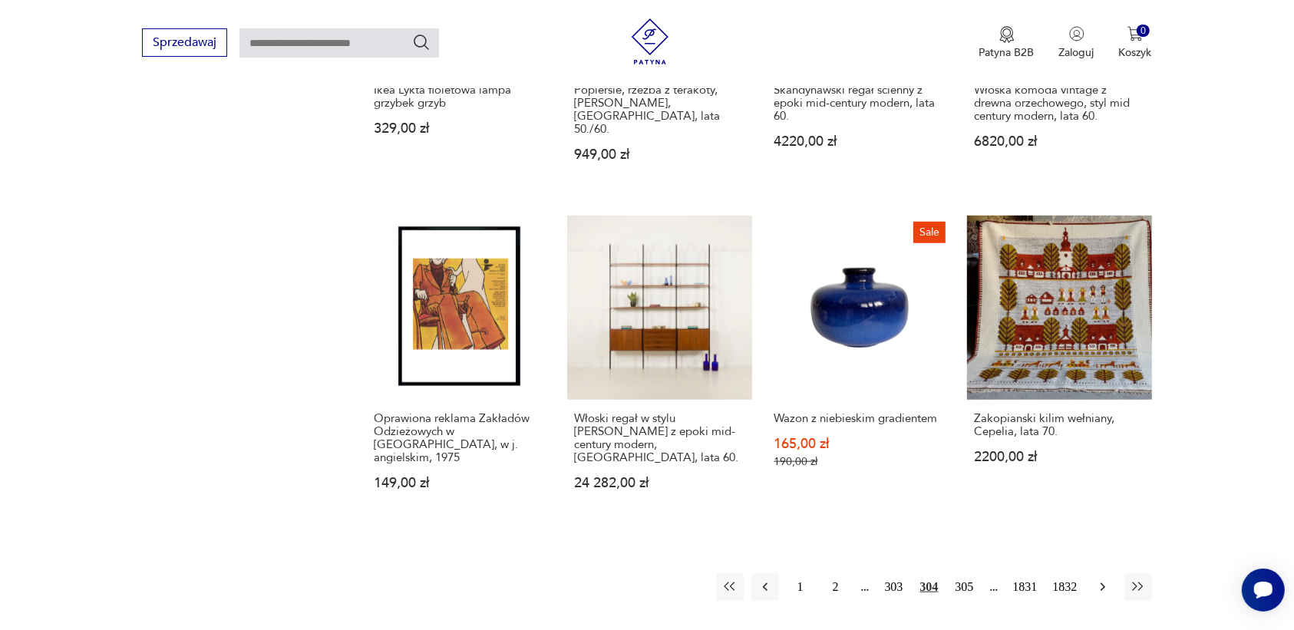
click at [1100, 580] on icon "button" at bounding box center [1102, 587] width 15 height 15
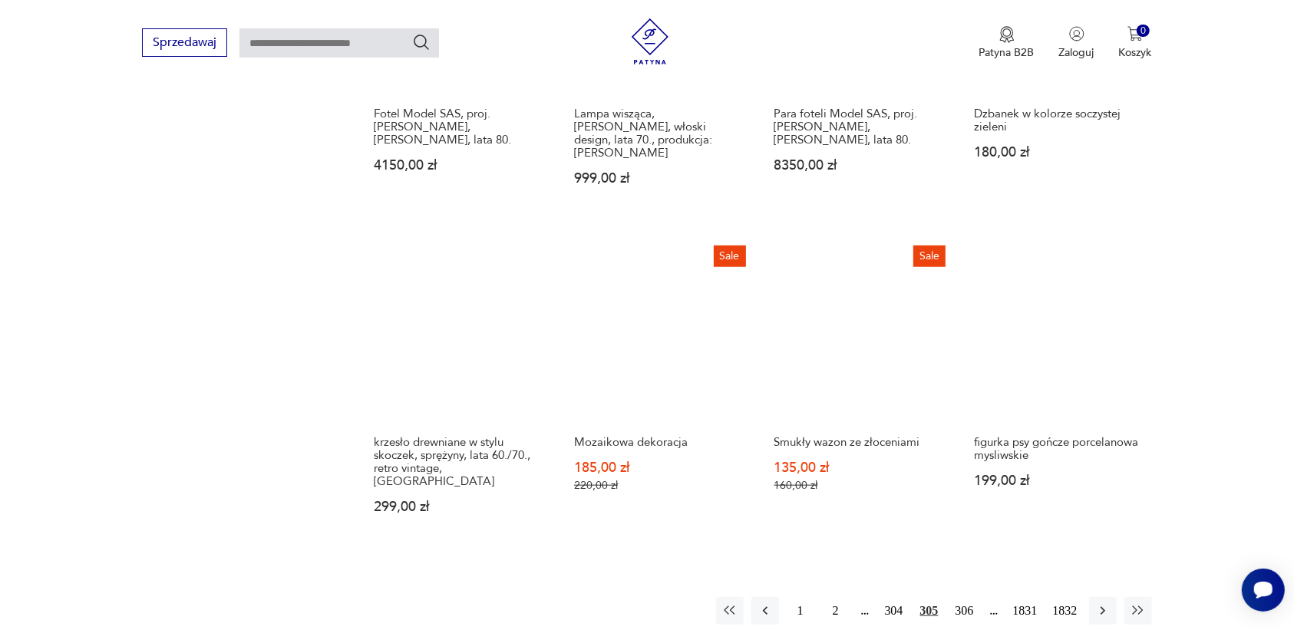
scroll to position [1446, 0]
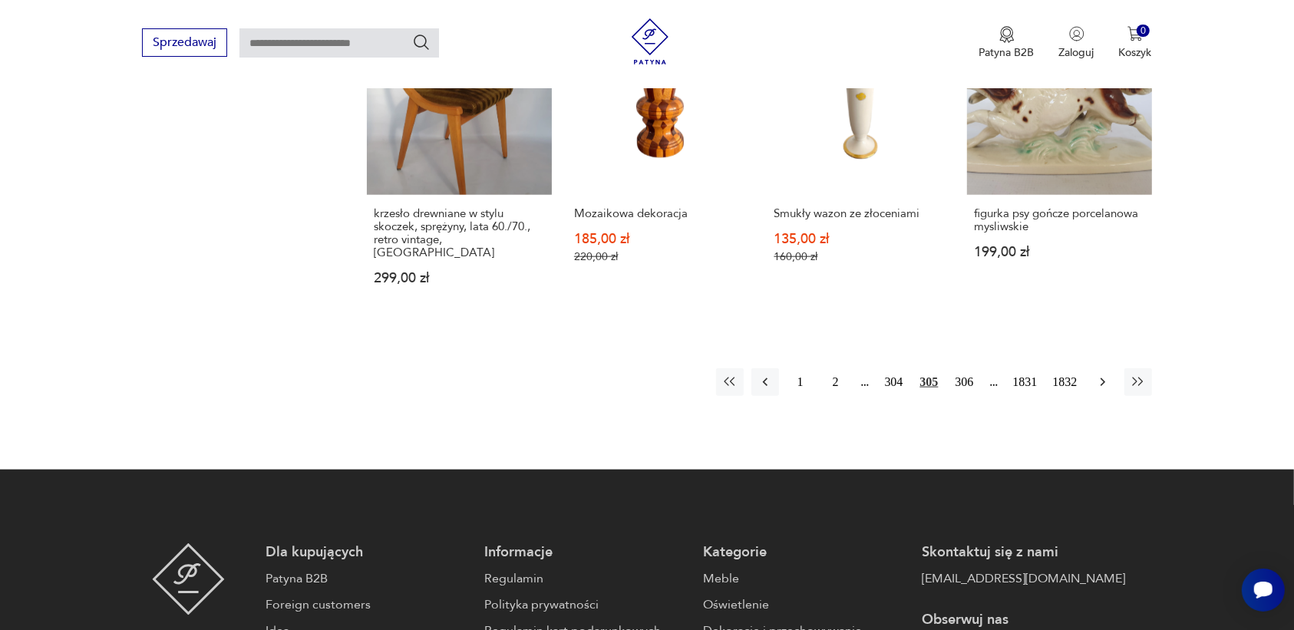
click at [1098, 375] on icon "button" at bounding box center [1102, 382] width 15 height 15
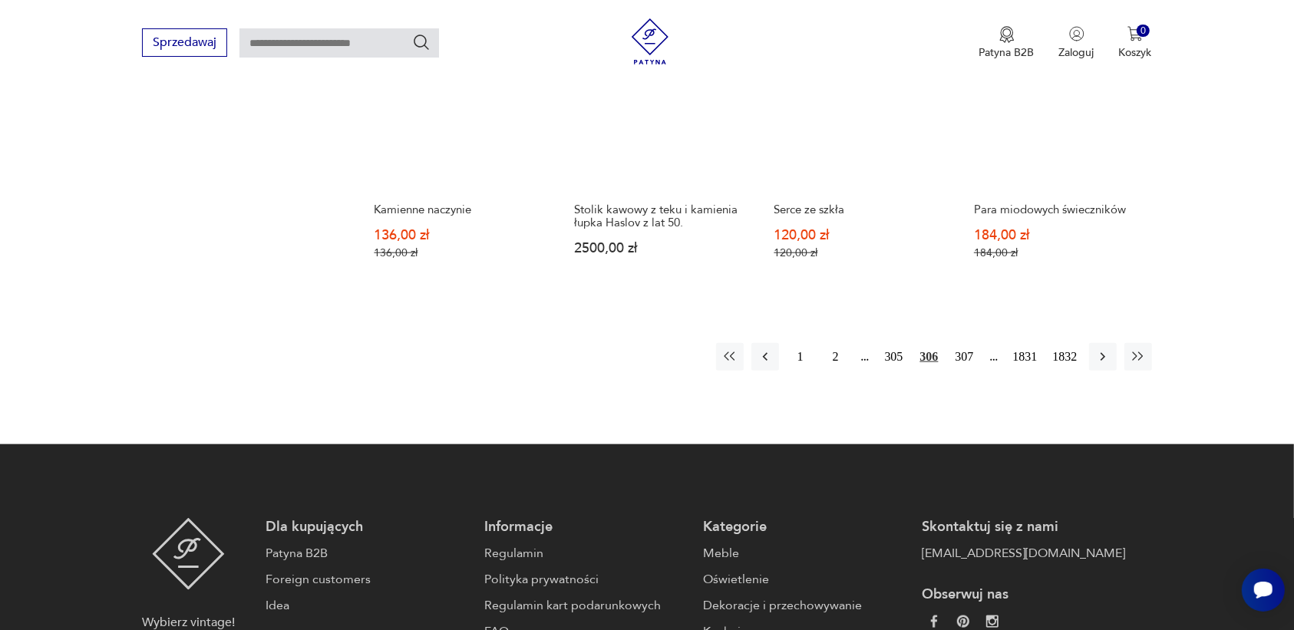
scroll to position [1446, 0]
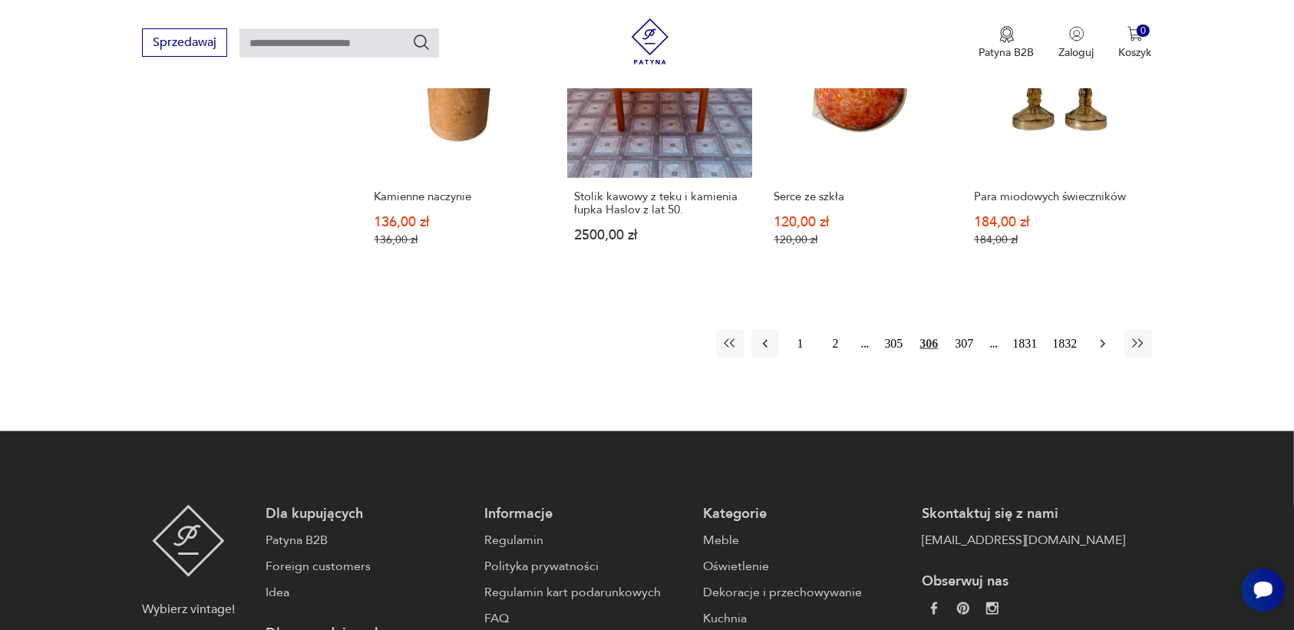
click at [1099, 342] on icon "button" at bounding box center [1102, 343] width 15 height 15
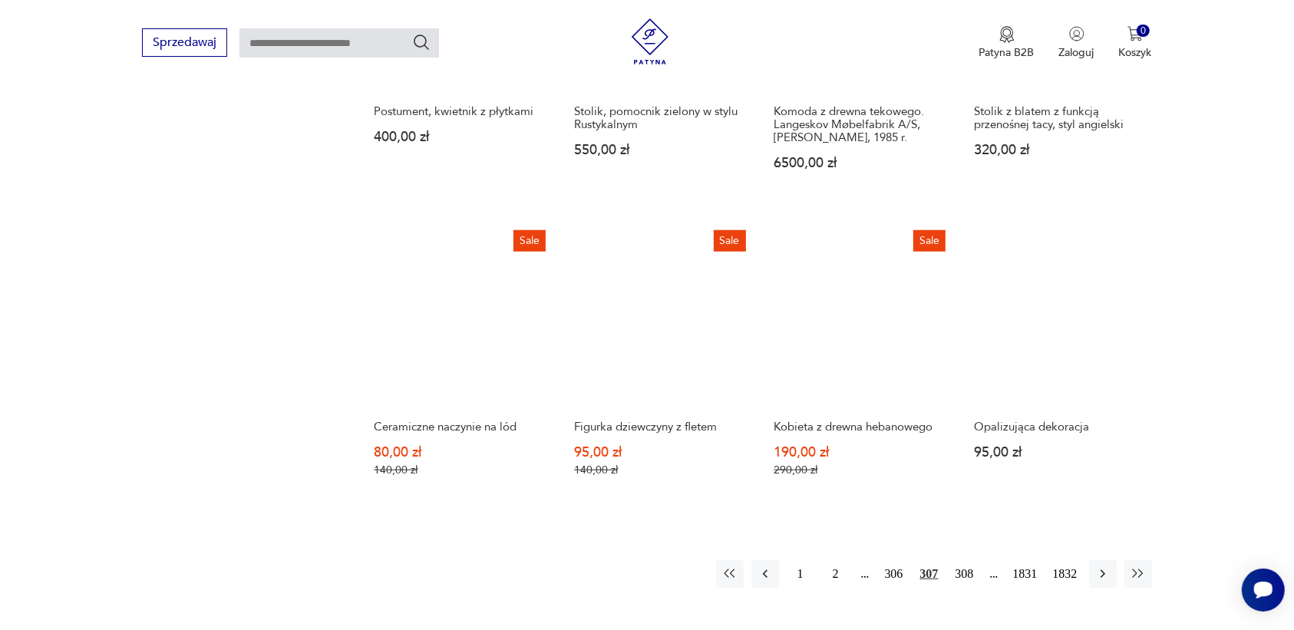
scroll to position [1350, 0]
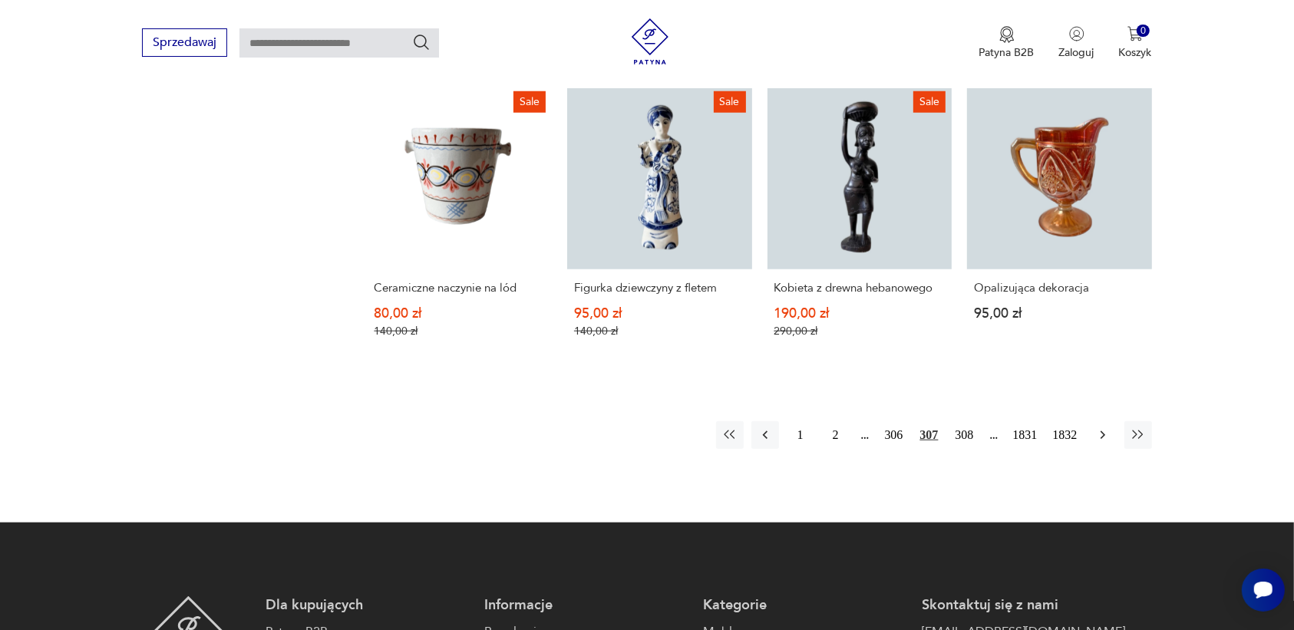
click at [1102, 431] on icon "button" at bounding box center [1102, 435] width 5 height 8
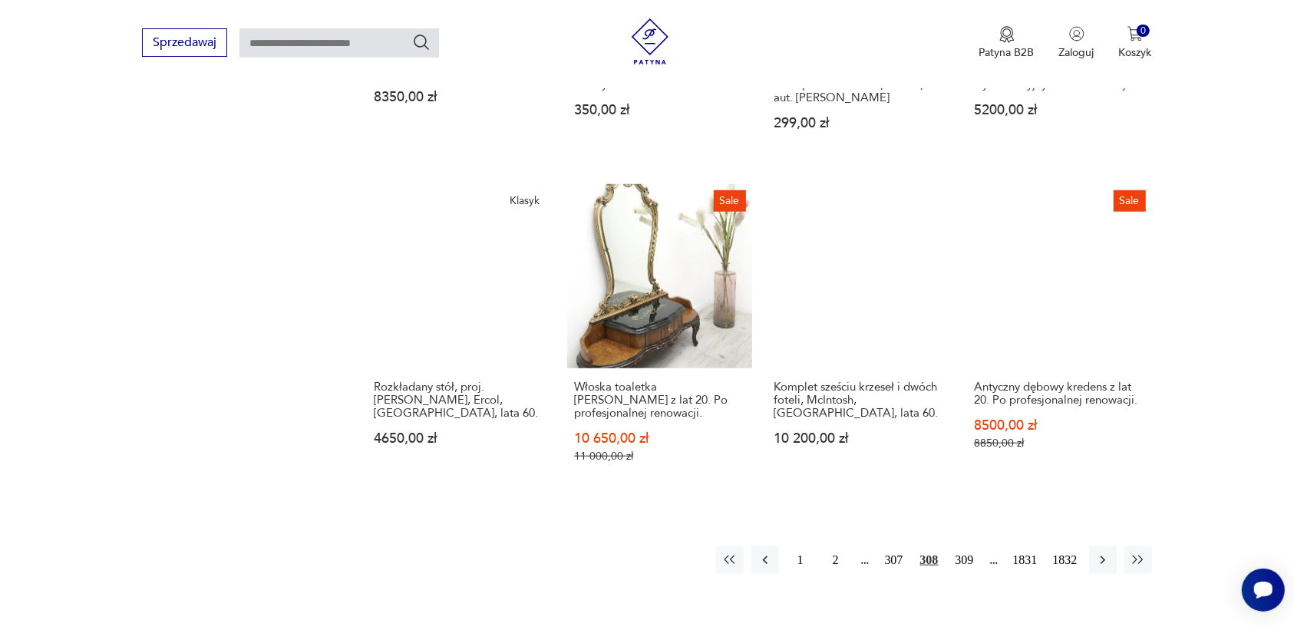
scroll to position [1254, 0]
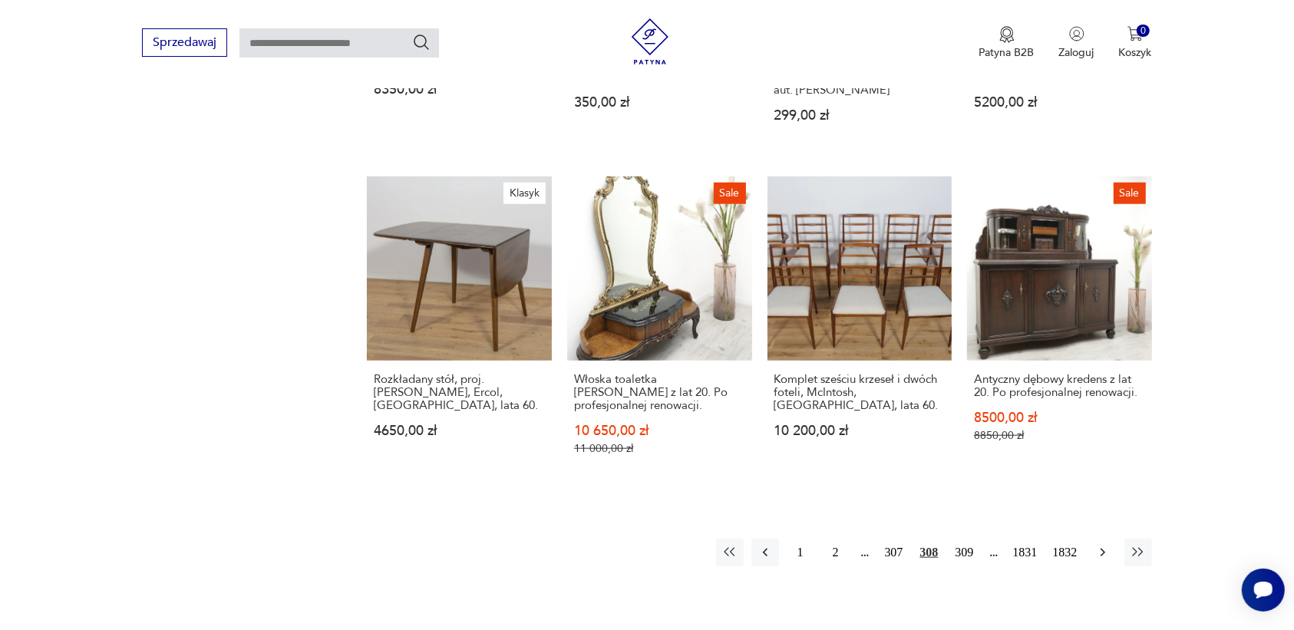
click at [1102, 549] on icon "button" at bounding box center [1102, 553] width 5 height 8
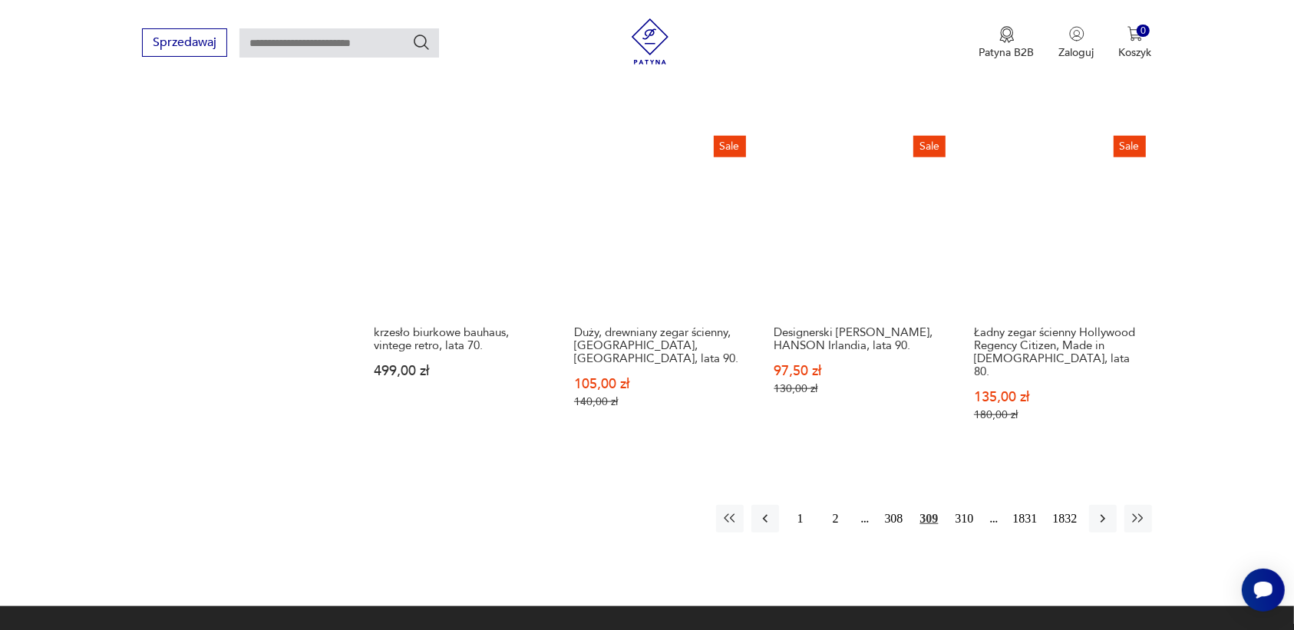
scroll to position [1446, 0]
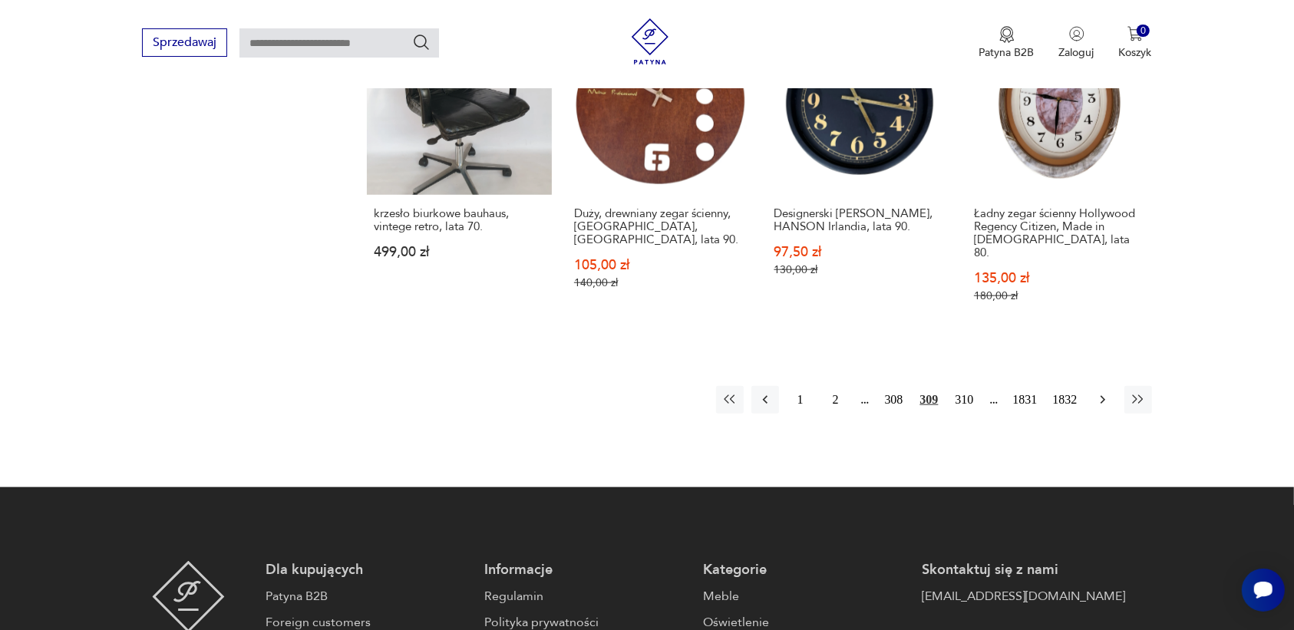
click at [1100, 392] on icon "button" at bounding box center [1102, 399] width 15 height 15
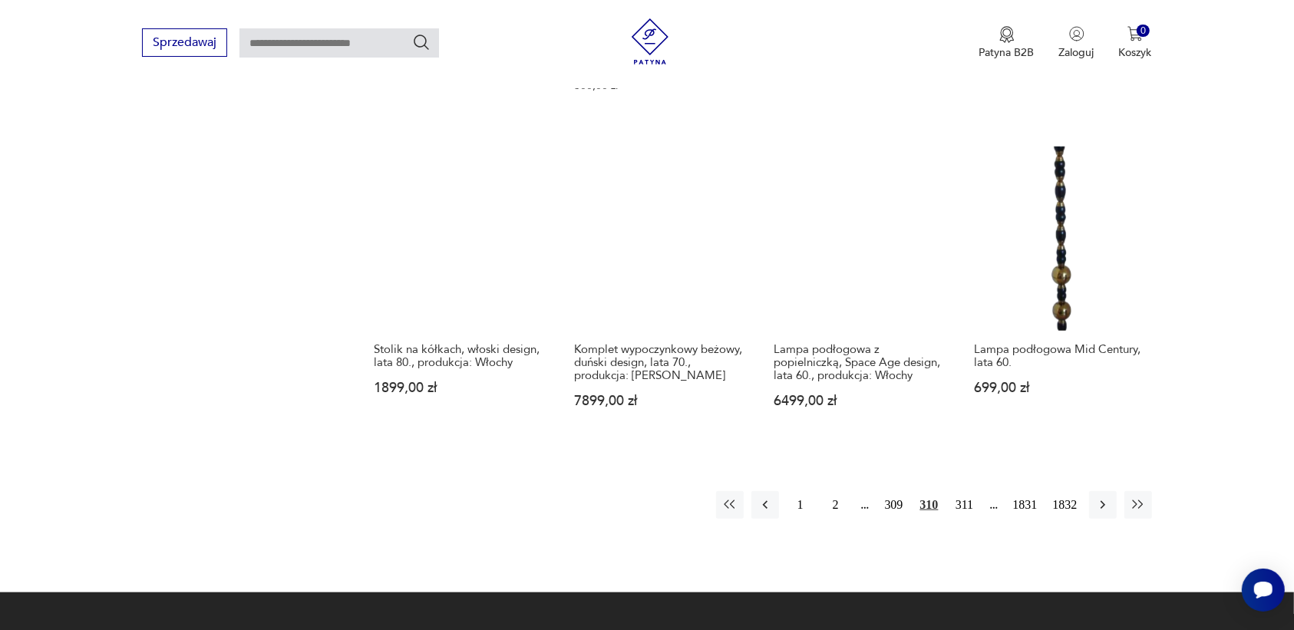
scroll to position [1350, 0]
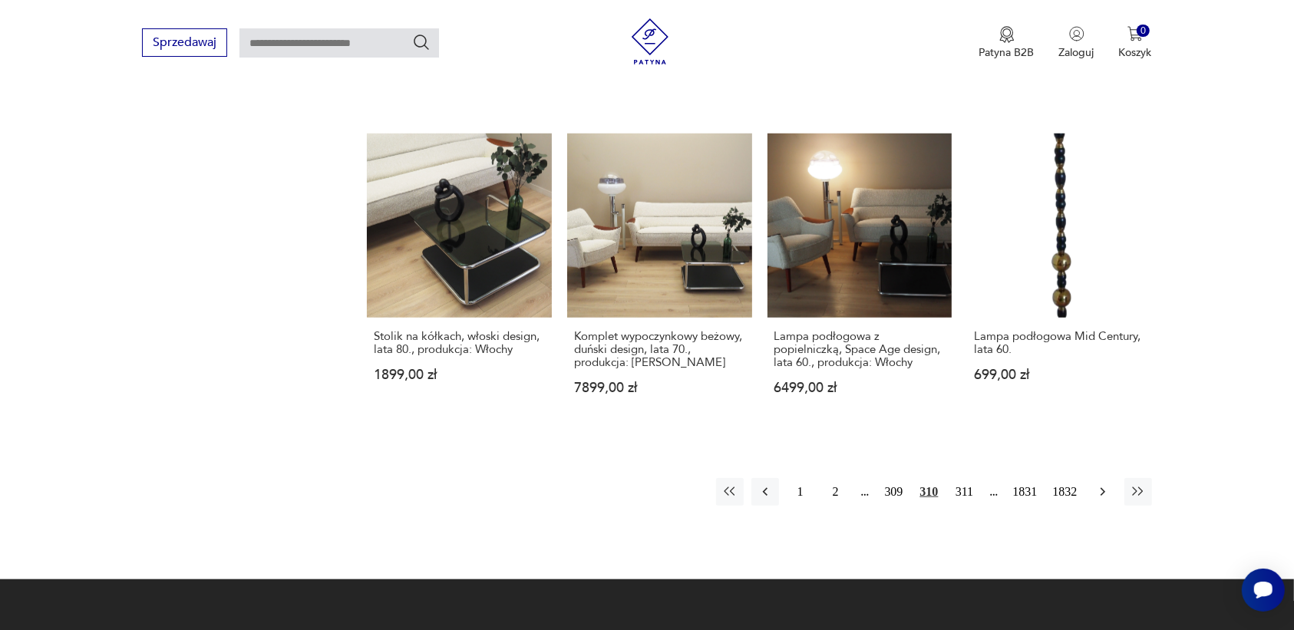
click at [1100, 484] on icon "button" at bounding box center [1102, 491] width 15 height 15
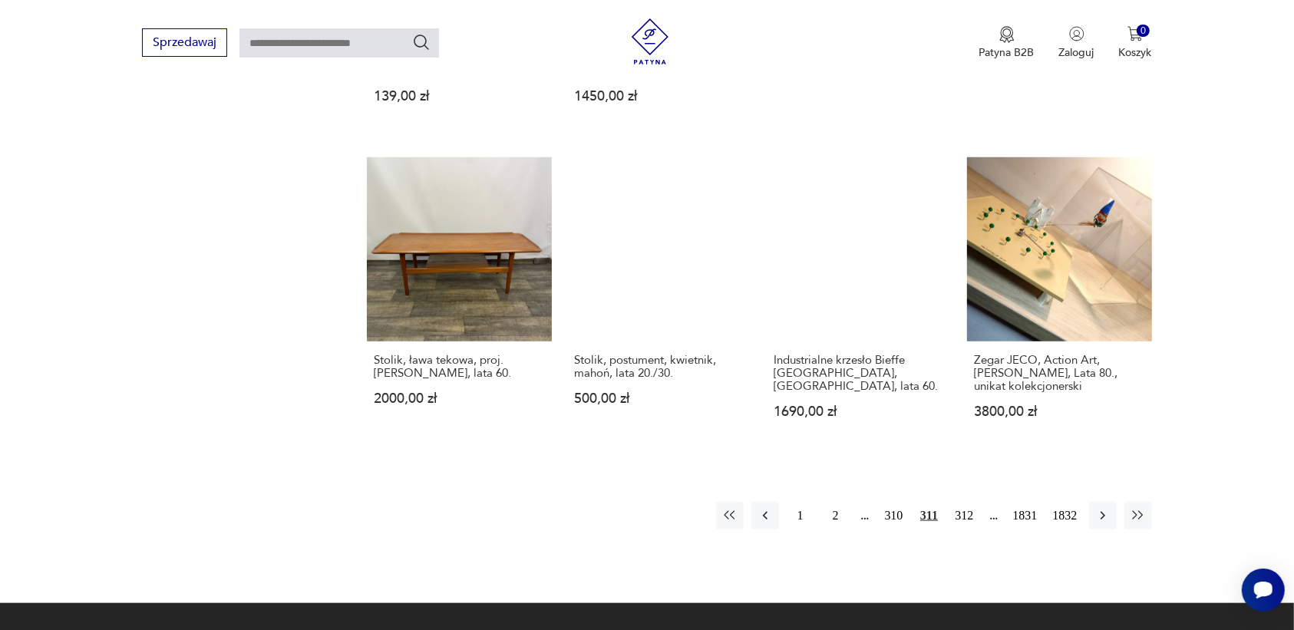
scroll to position [1350, 0]
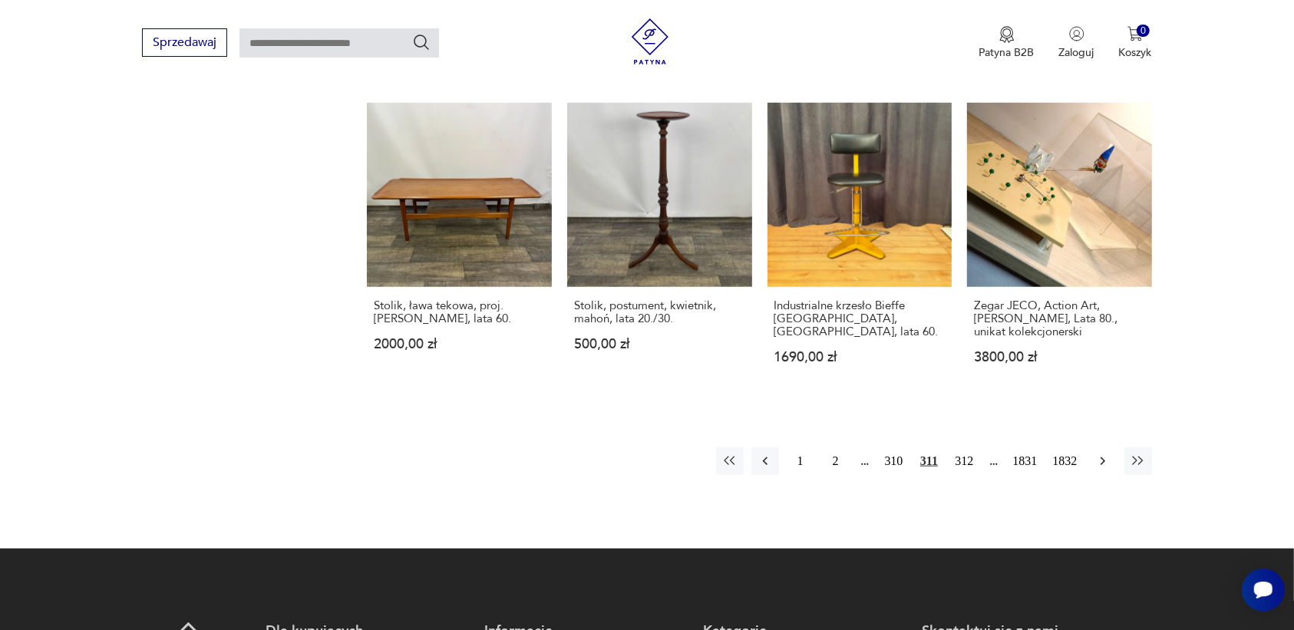
click at [1102, 455] on icon "button" at bounding box center [1102, 461] width 15 height 15
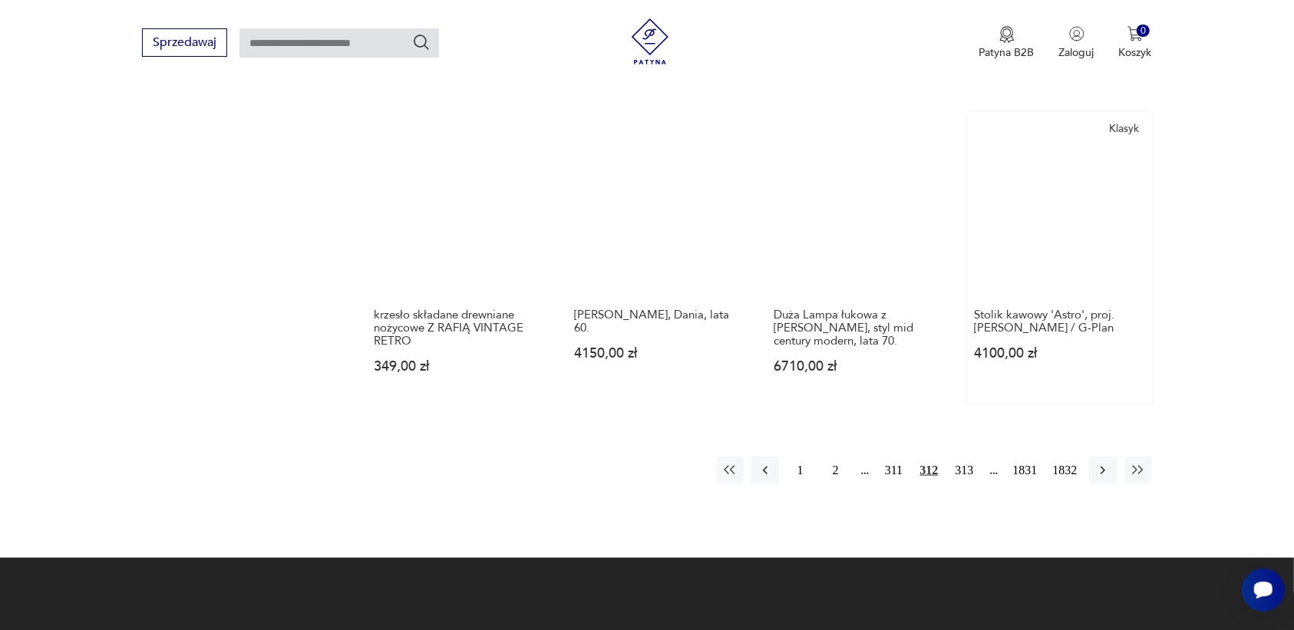
scroll to position [1446, 0]
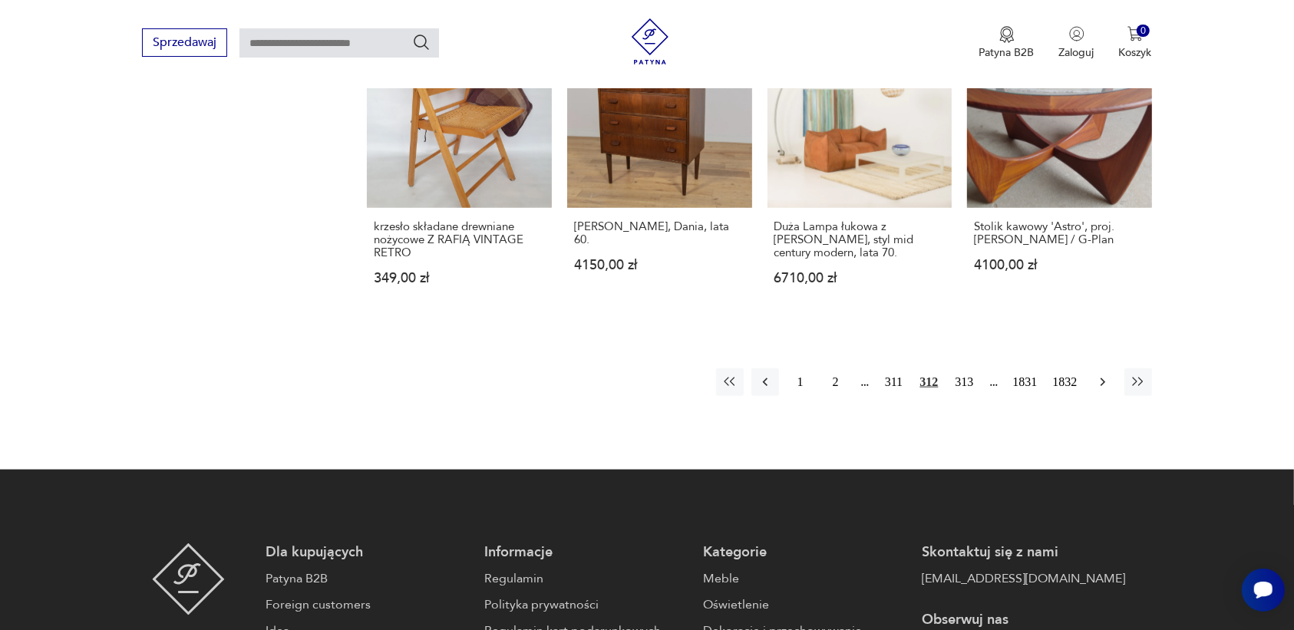
click at [1099, 375] on icon "button" at bounding box center [1102, 382] width 15 height 15
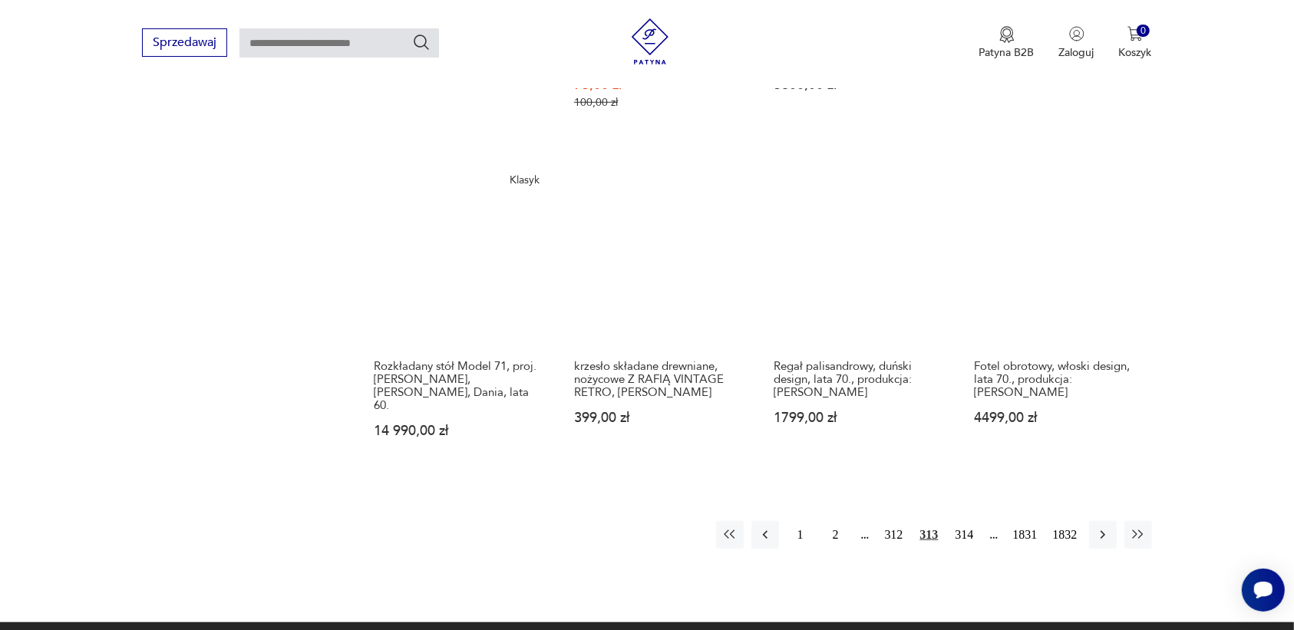
scroll to position [1446, 0]
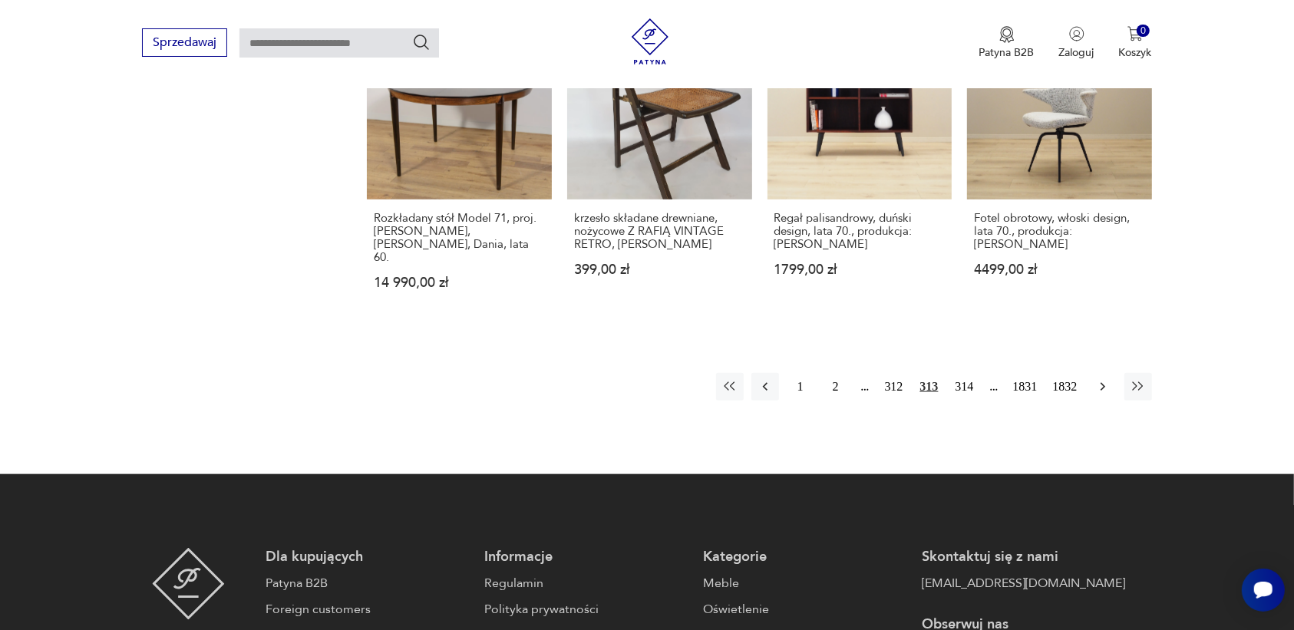
click at [1098, 379] on icon "button" at bounding box center [1102, 386] width 15 height 15
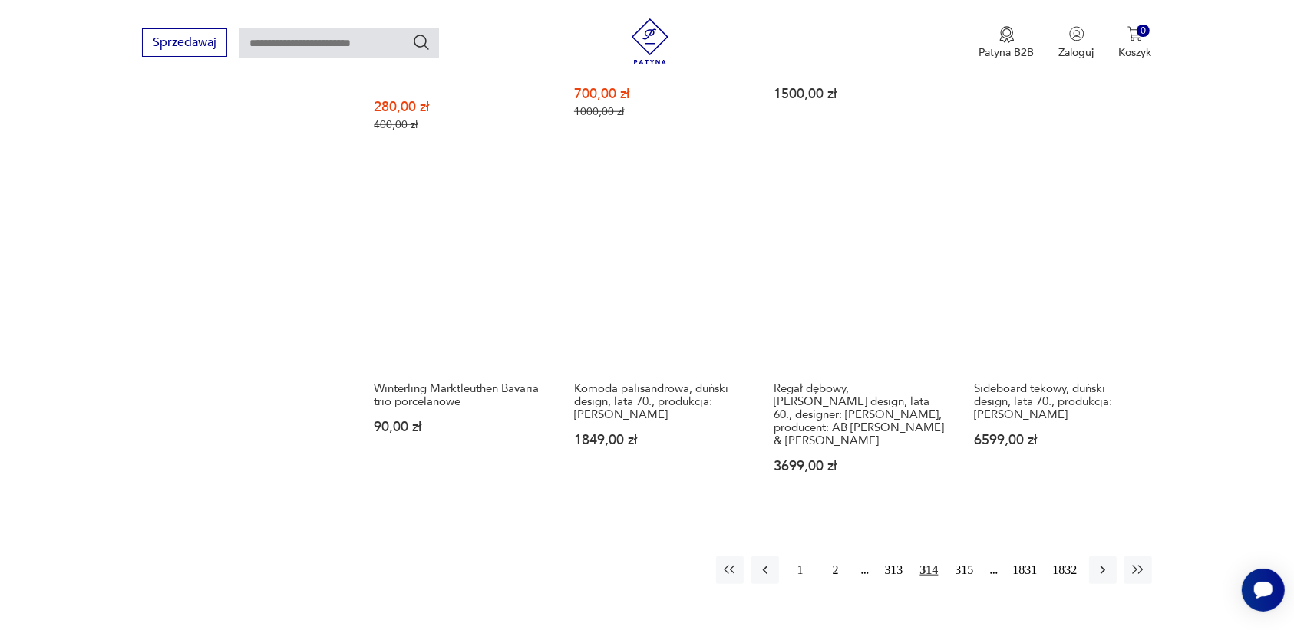
scroll to position [1254, 0]
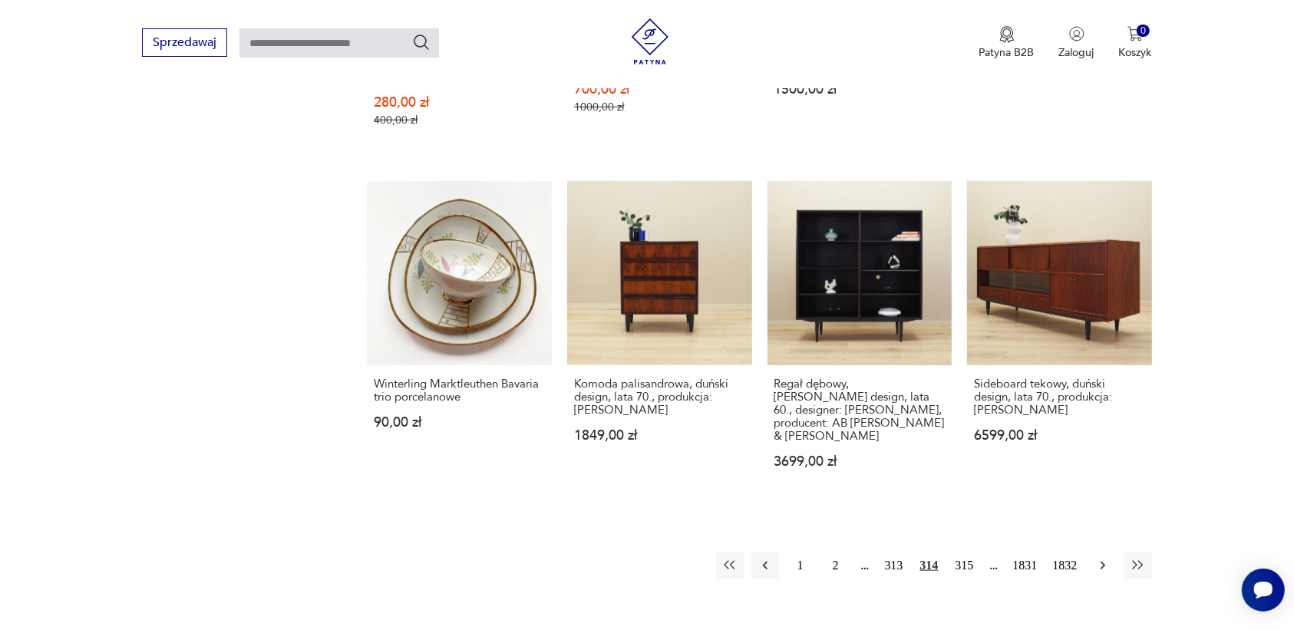
click at [1102, 558] on icon "button" at bounding box center [1102, 565] width 15 height 15
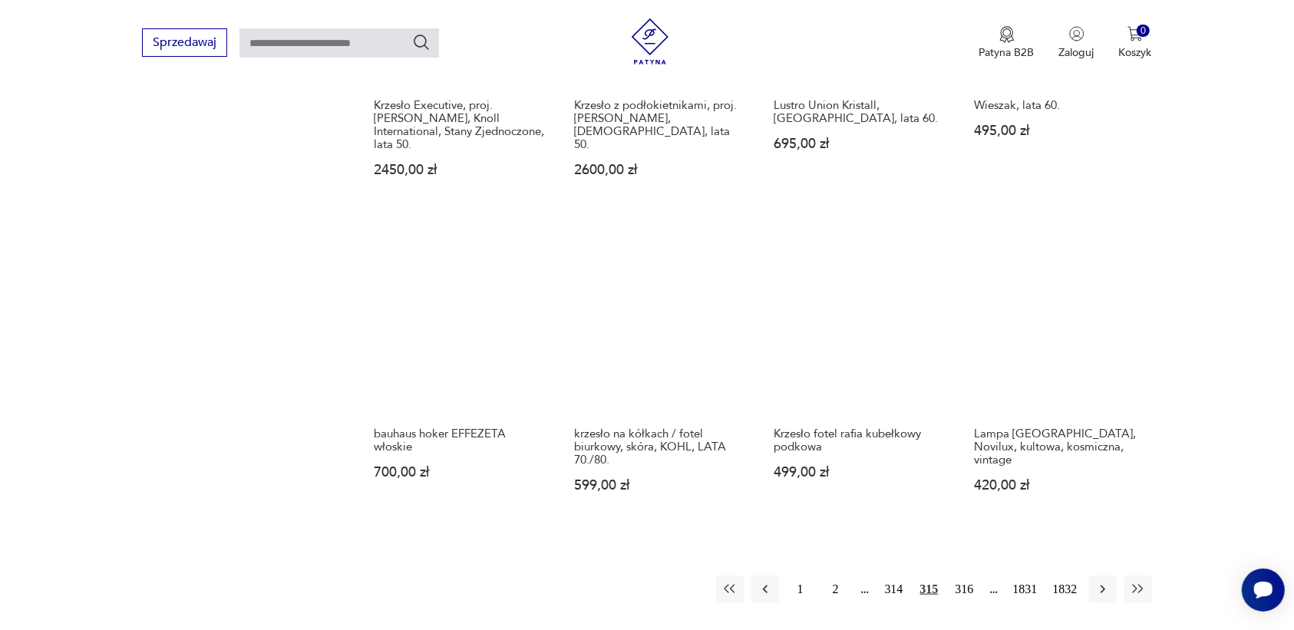
scroll to position [1254, 0]
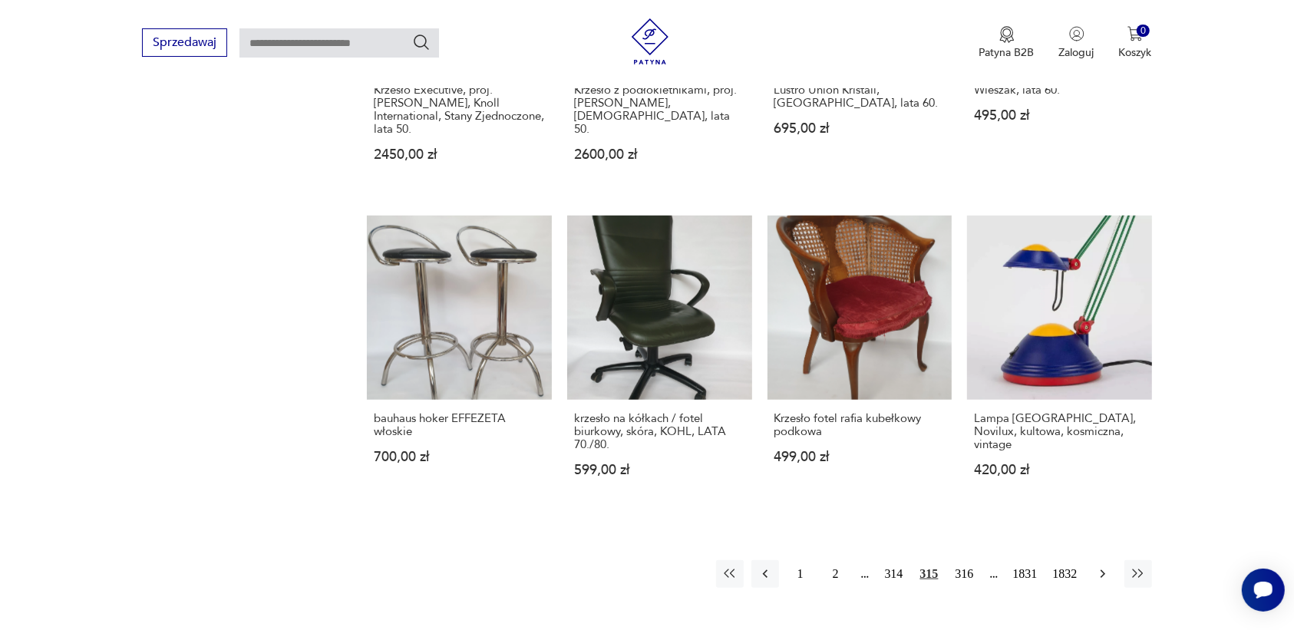
click at [1102, 567] on icon "button" at bounding box center [1102, 574] width 15 height 15
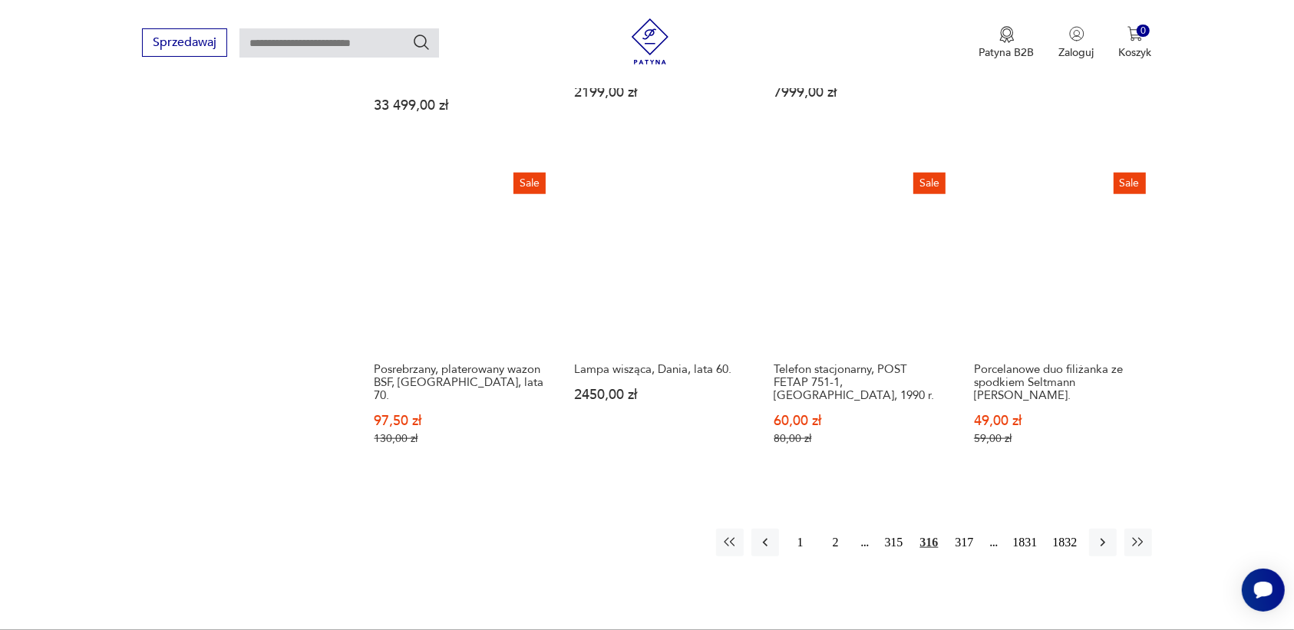
scroll to position [1350, 0]
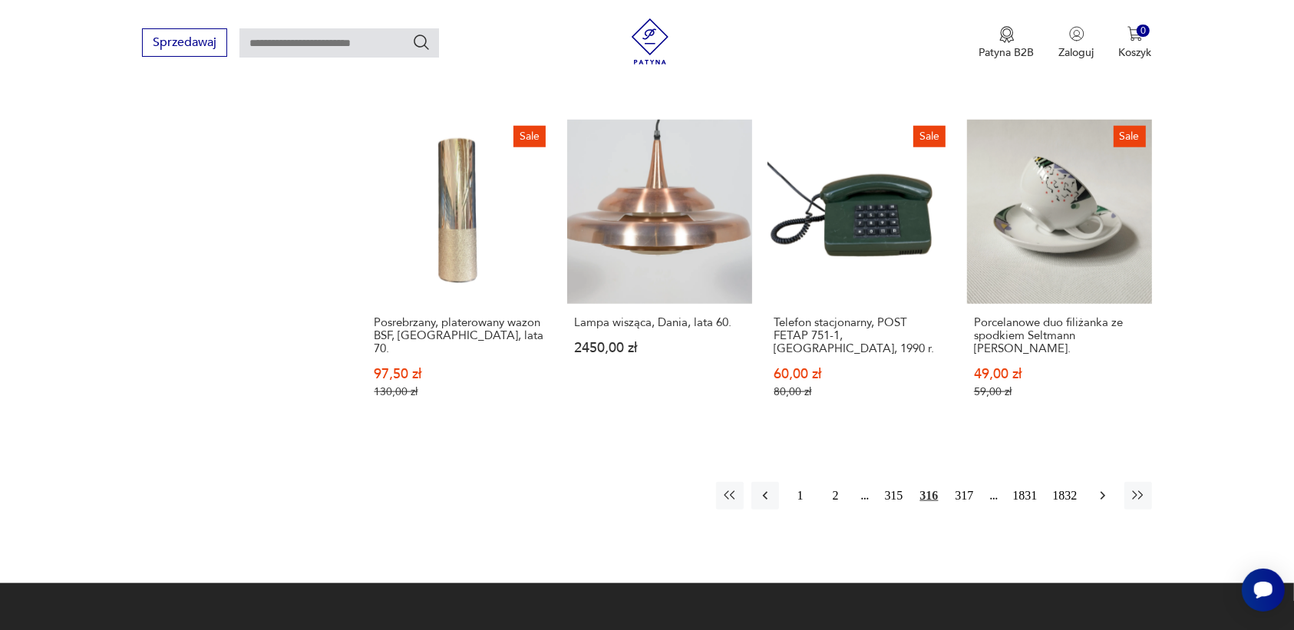
click at [1098, 488] on icon "button" at bounding box center [1102, 495] width 15 height 15
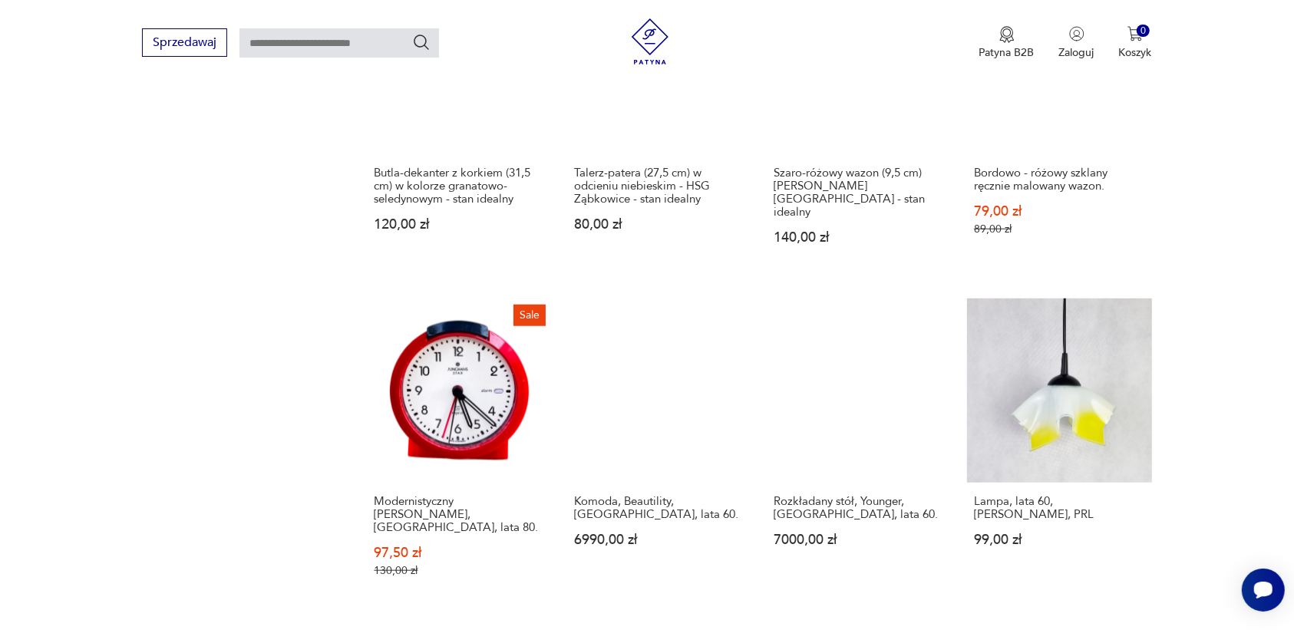
scroll to position [1254, 0]
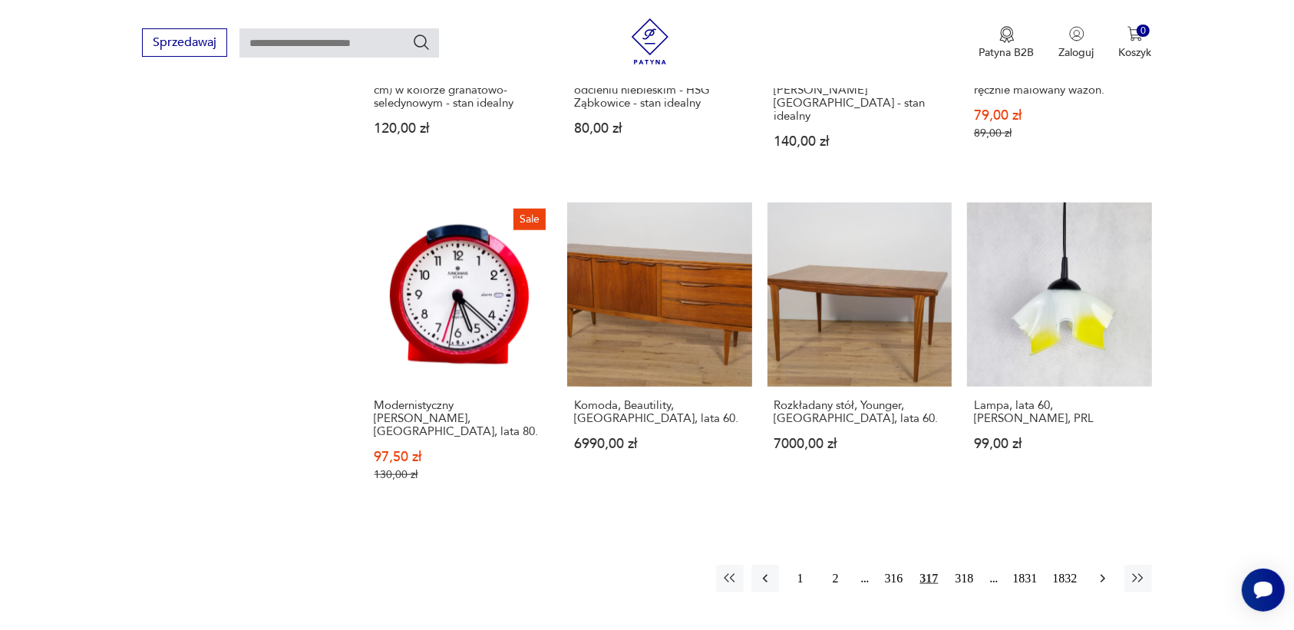
click at [1099, 571] on icon "button" at bounding box center [1102, 578] width 15 height 15
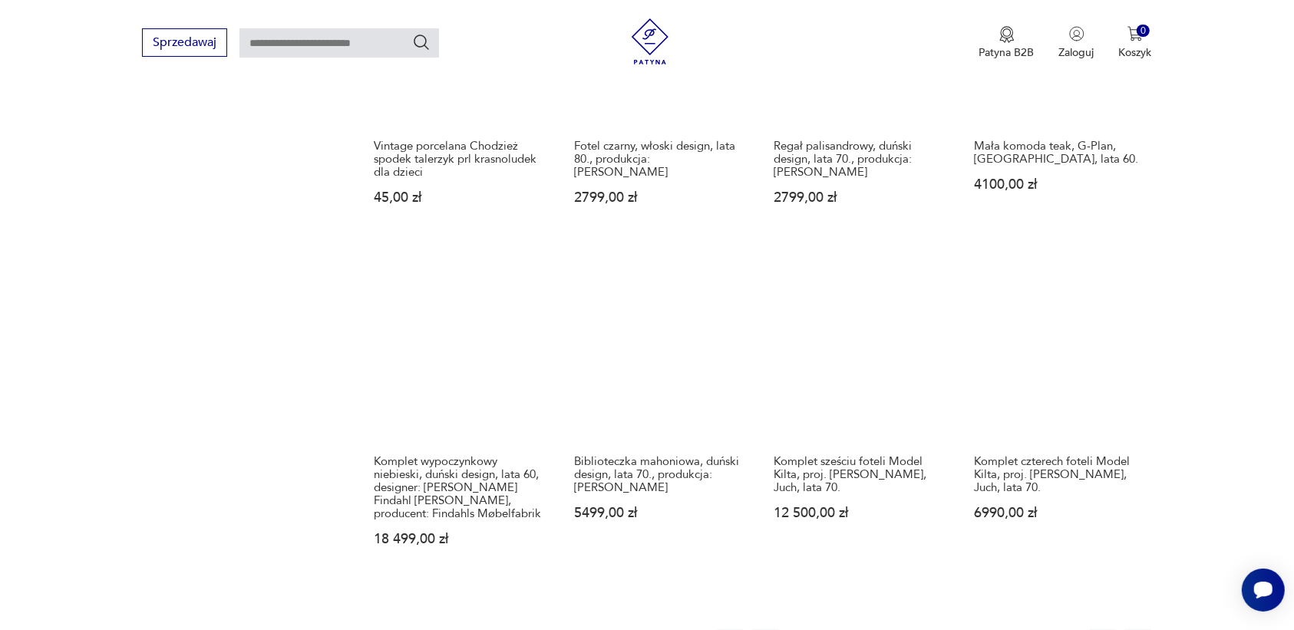
scroll to position [1254, 0]
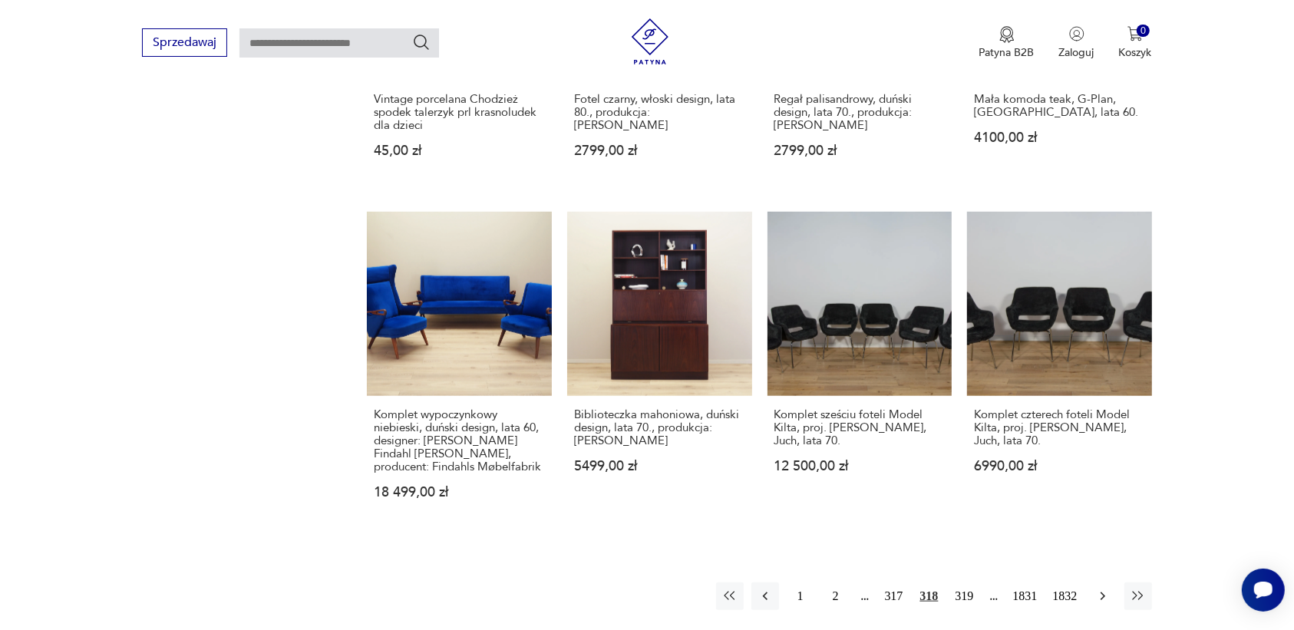
click at [1102, 596] on icon "button" at bounding box center [1102, 596] width 15 height 15
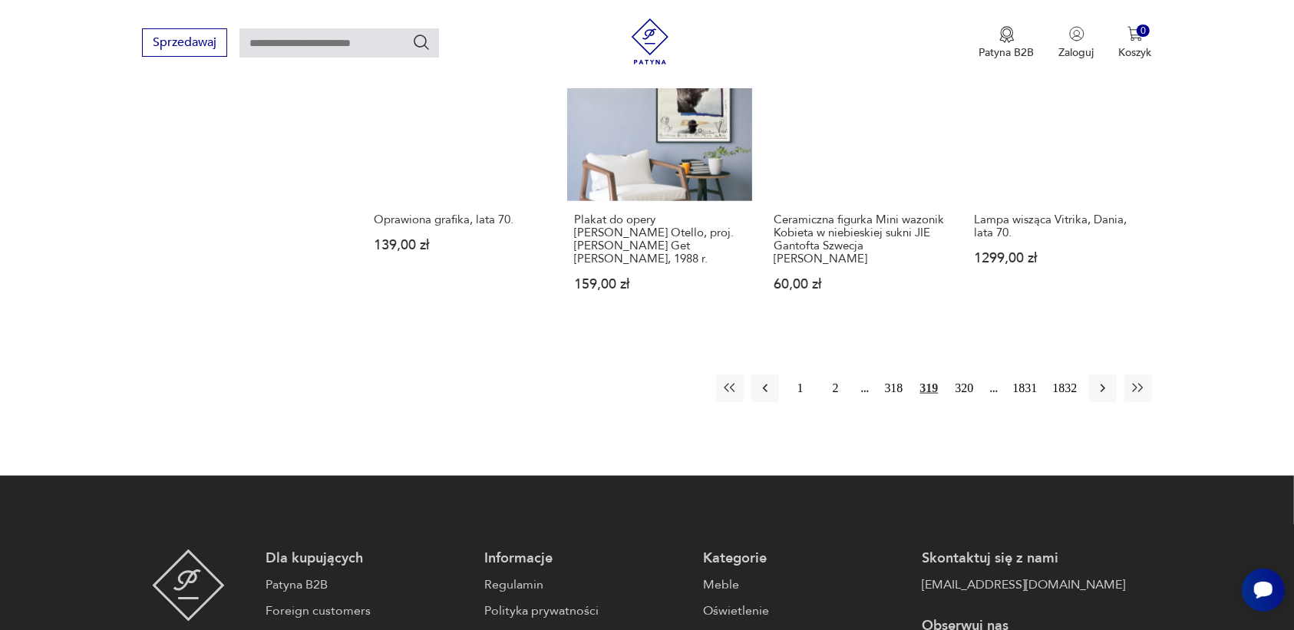
scroll to position [1446, 0]
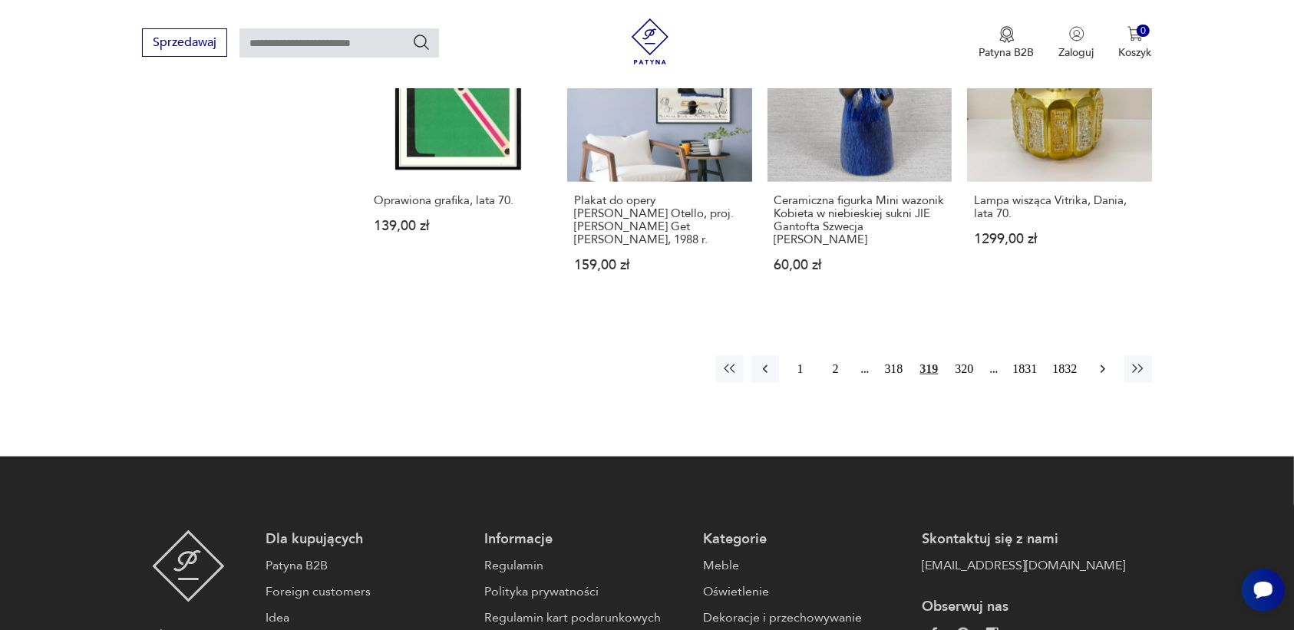
click at [1102, 362] on icon "button" at bounding box center [1102, 369] width 15 height 15
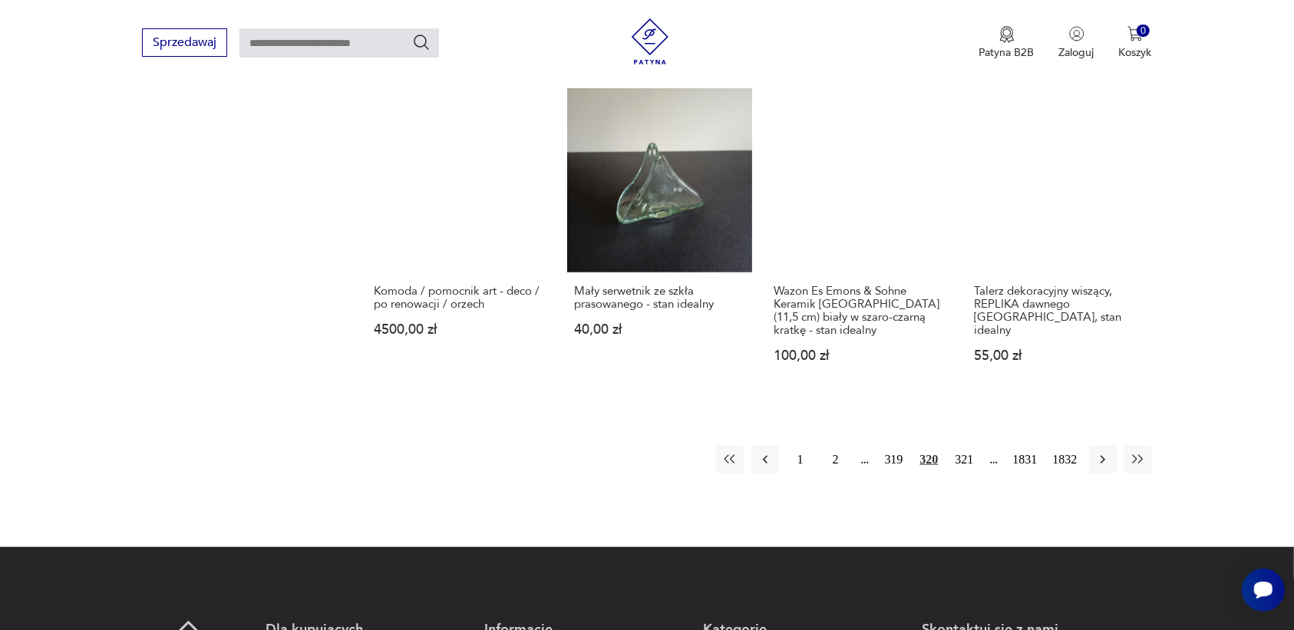
scroll to position [1446, 0]
